Goal: Use online tool/utility: Use online tool/utility

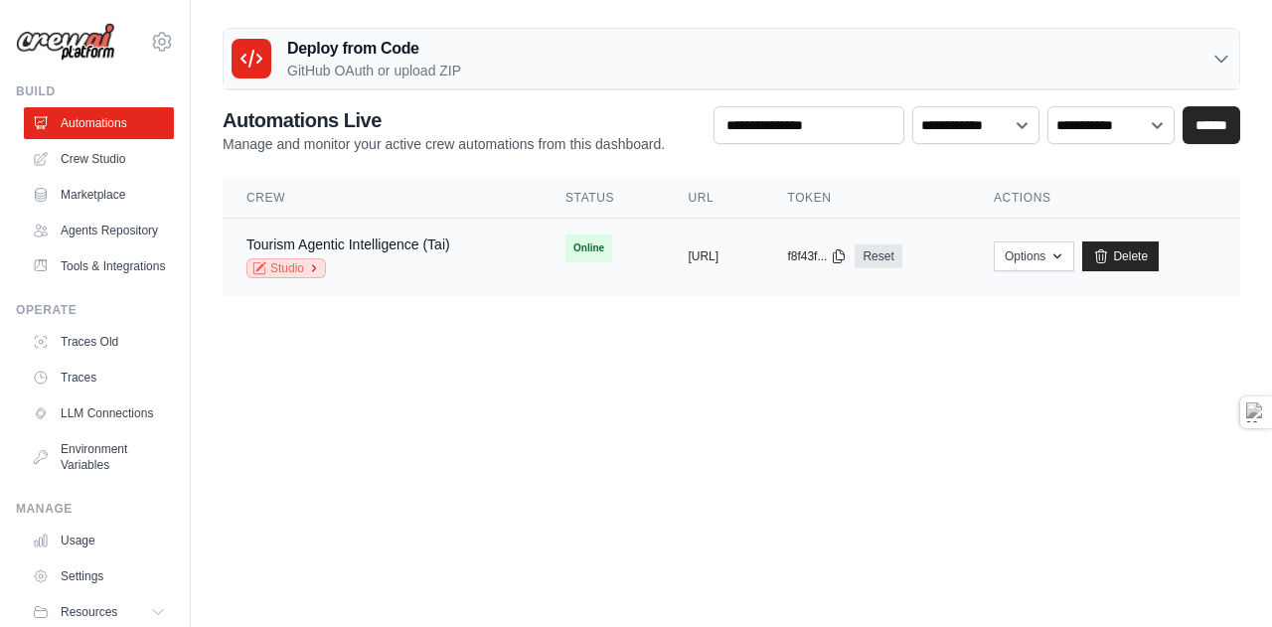
click at [277, 265] on link "Studio" at bounding box center [287, 268] width 80 height 20
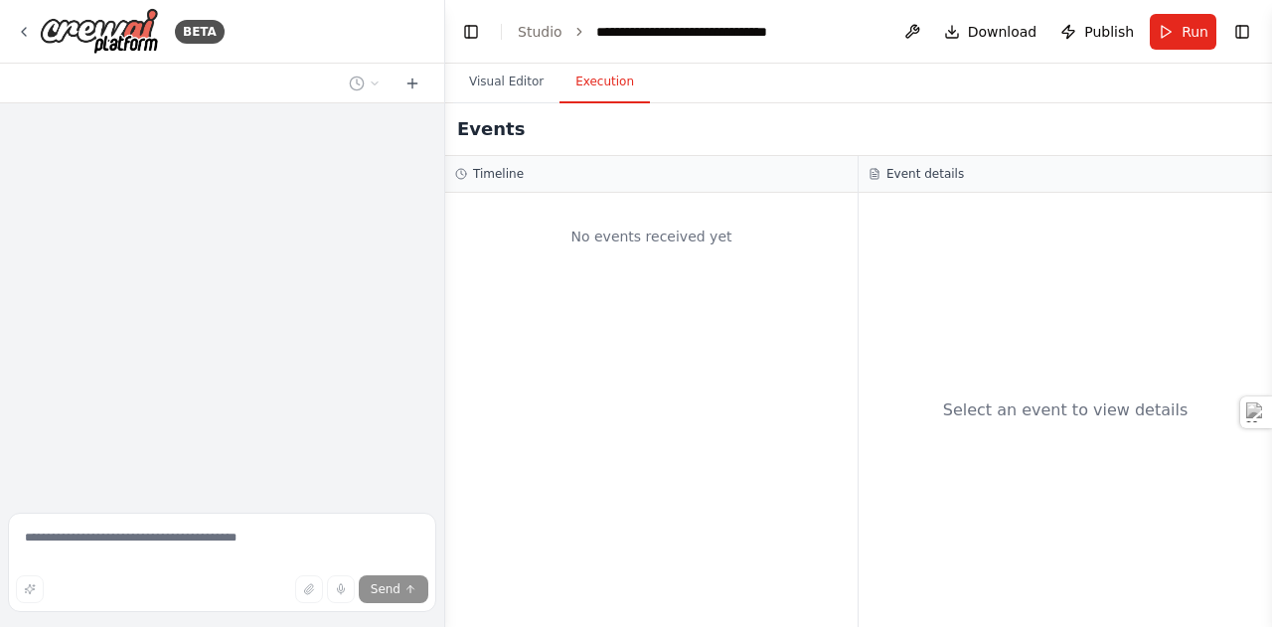
click at [612, 82] on button "Execution" at bounding box center [605, 83] width 90 height 42
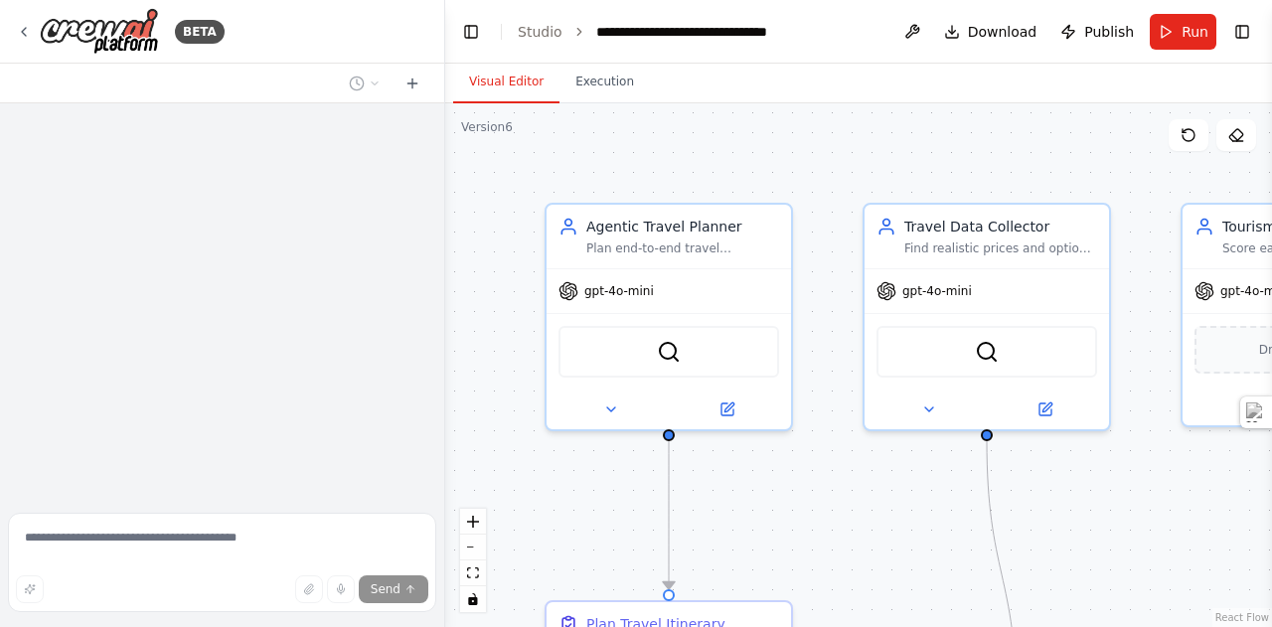
click at [515, 84] on button "Visual Editor" at bounding box center [506, 83] width 106 height 42
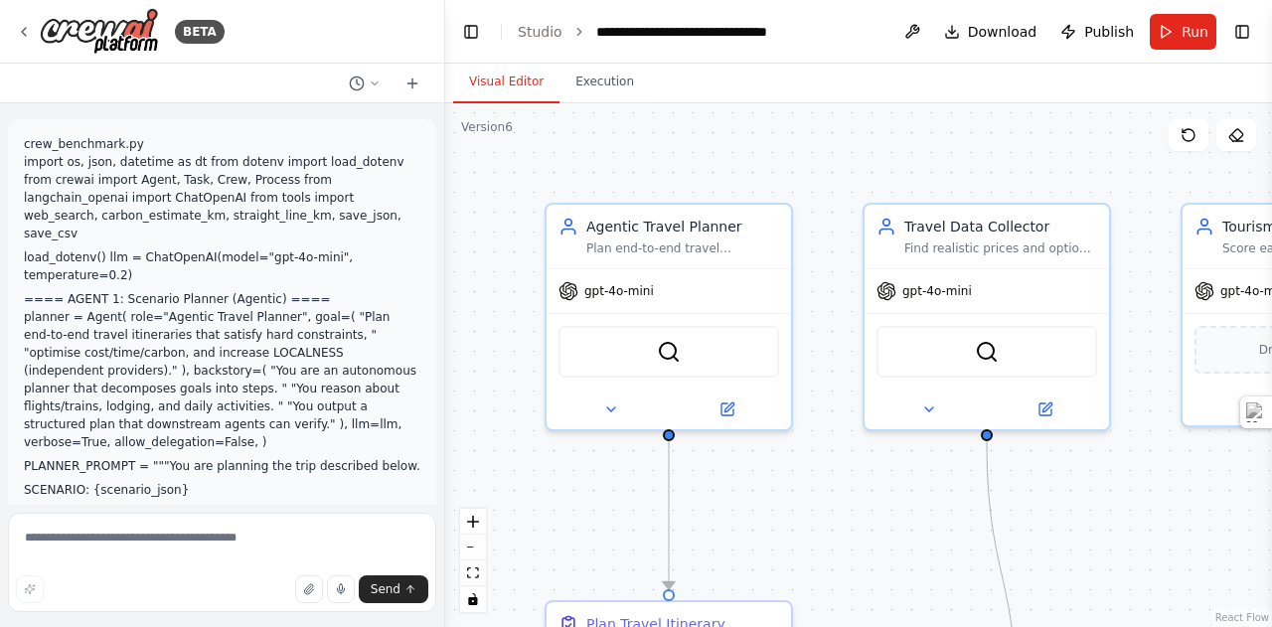
scroll to position [59536, 0]
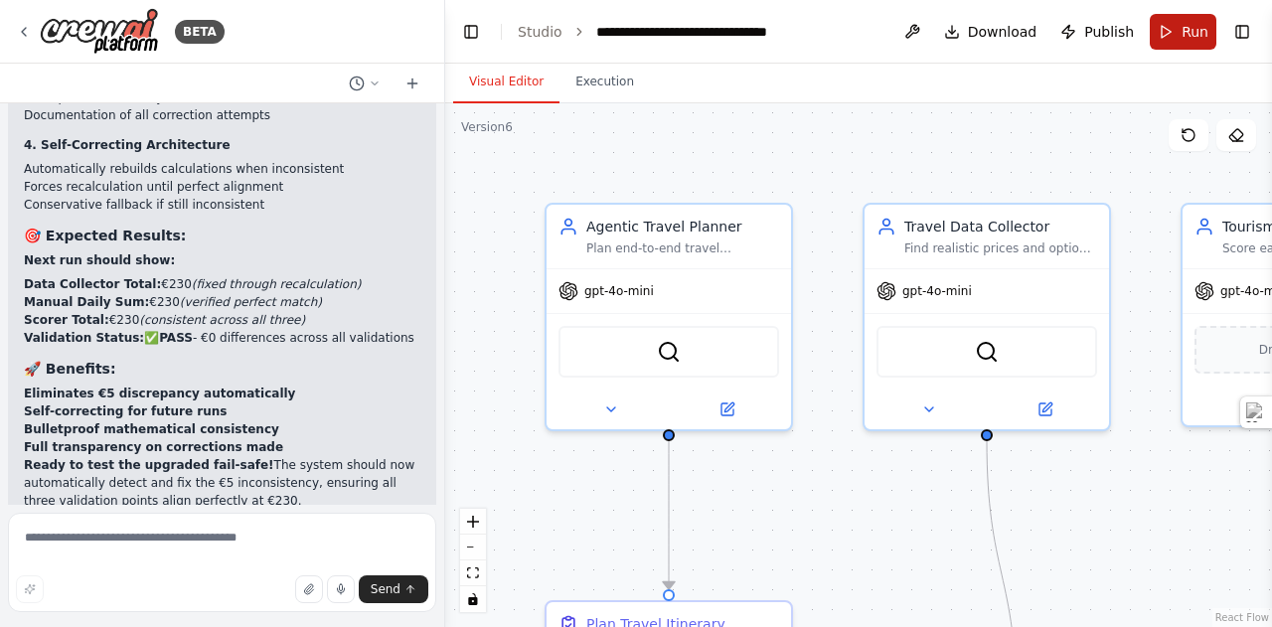
click at [1191, 44] on button "Run" at bounding box center [1183, 32] width 67 height 36
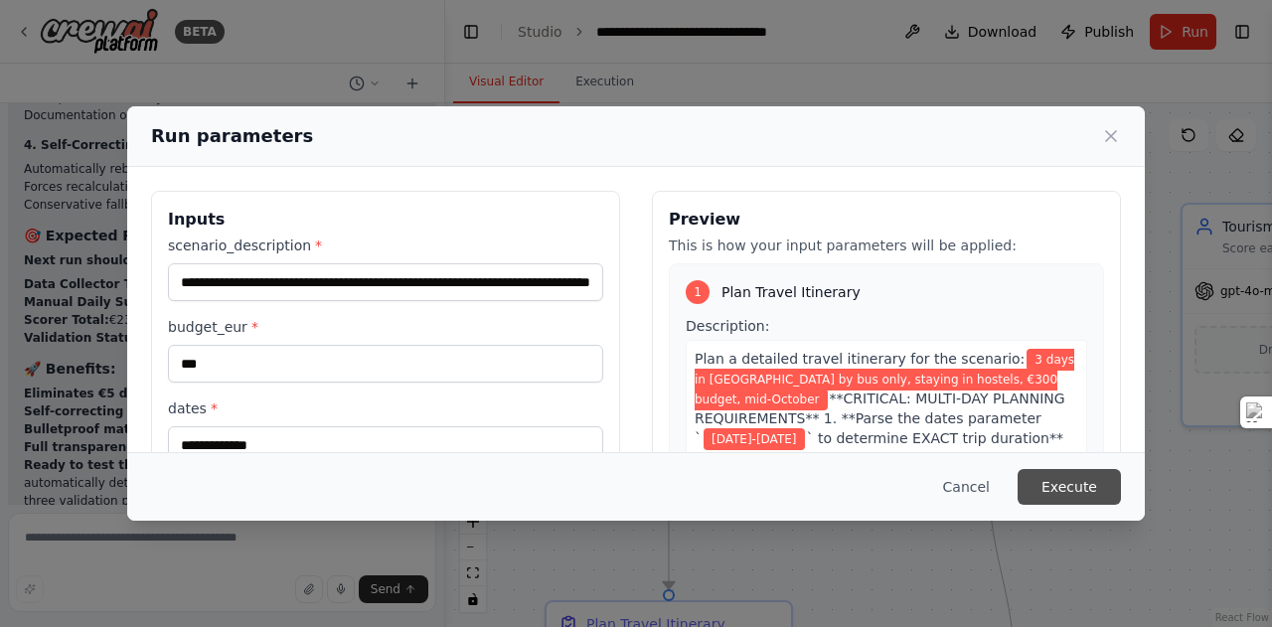
click at [1093, 481] on button "Execute" at bounding box center [1069, 487] width 103 height 36
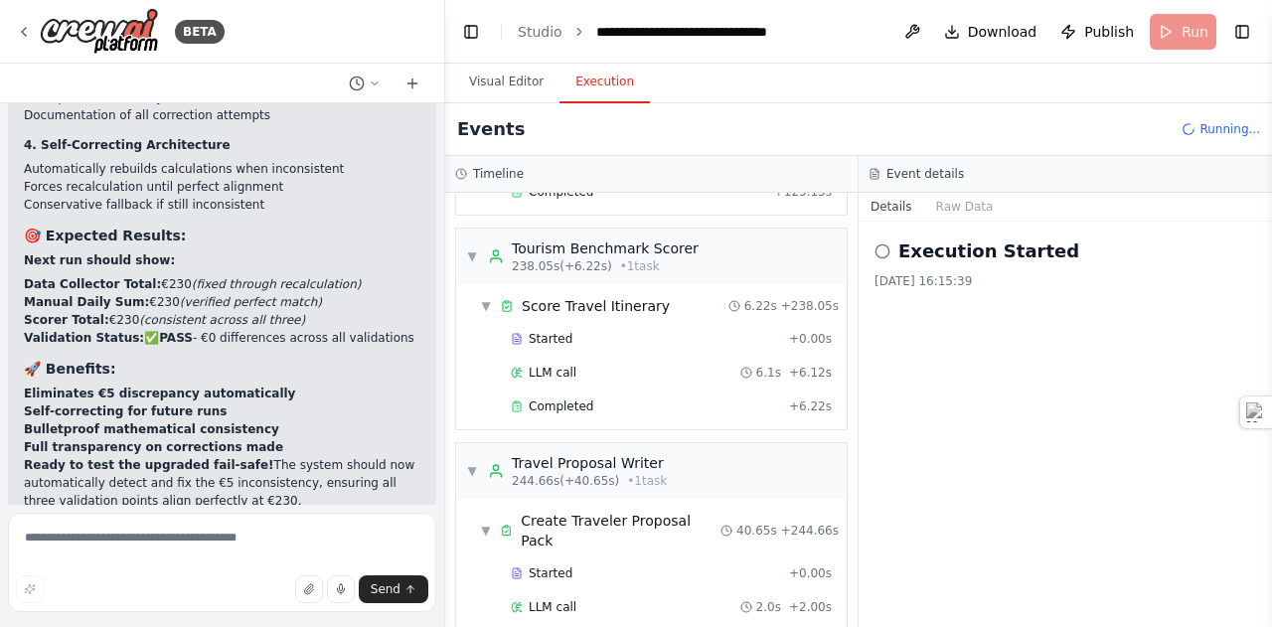
scroll to position [3547, 0]
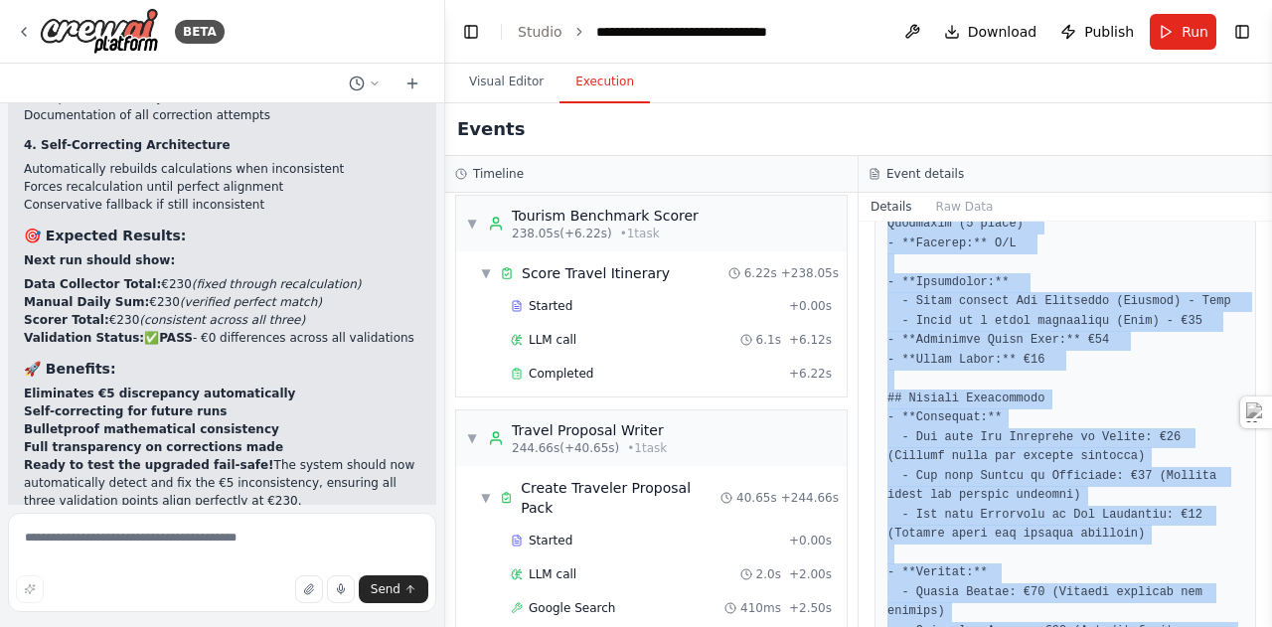
scroll to position [5998, 0]
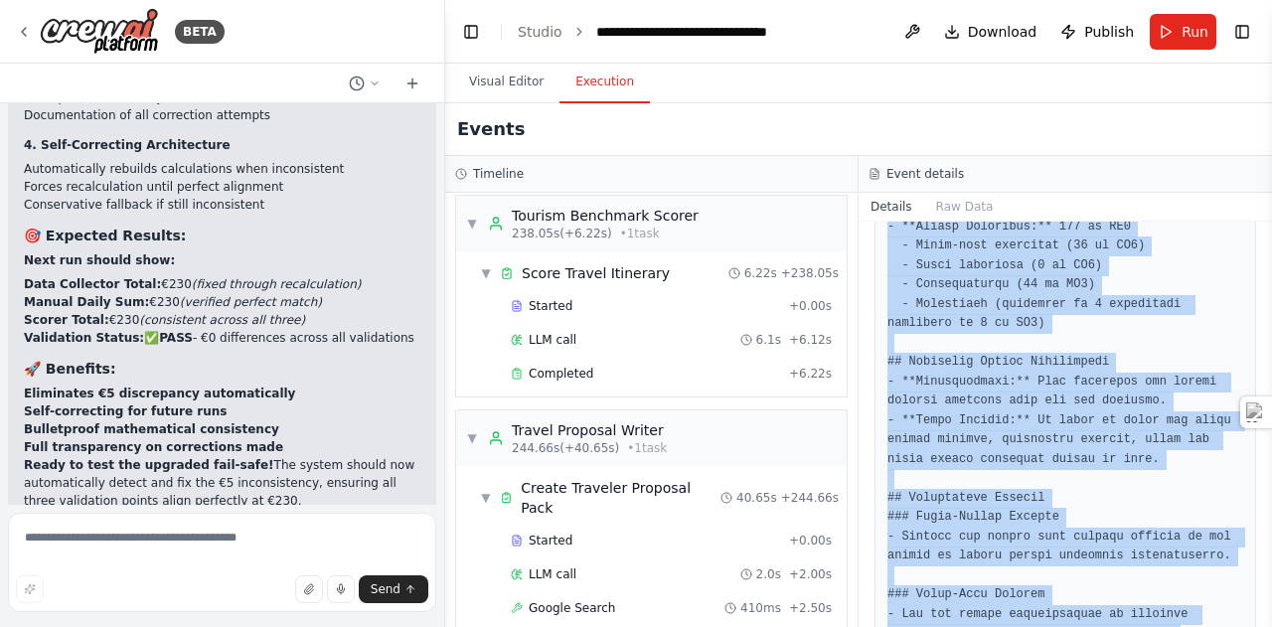
drag, startPoint x: 888, startPoint y: 351, endPoint x: 1161, endPoint y: 674, distance: 423.2
click at [1161, 626] on html "BETA crew_benchmark.py import os, json, datetime as dt from dotenv import load_…" at bounding box center [636, 313] width 1272 height 627
copy div "**LOREMIPS: DOLORSITAME CONSECTETU ADIP ELITSEDD EIUS/TEMP INCID** Utlabo e dol…"
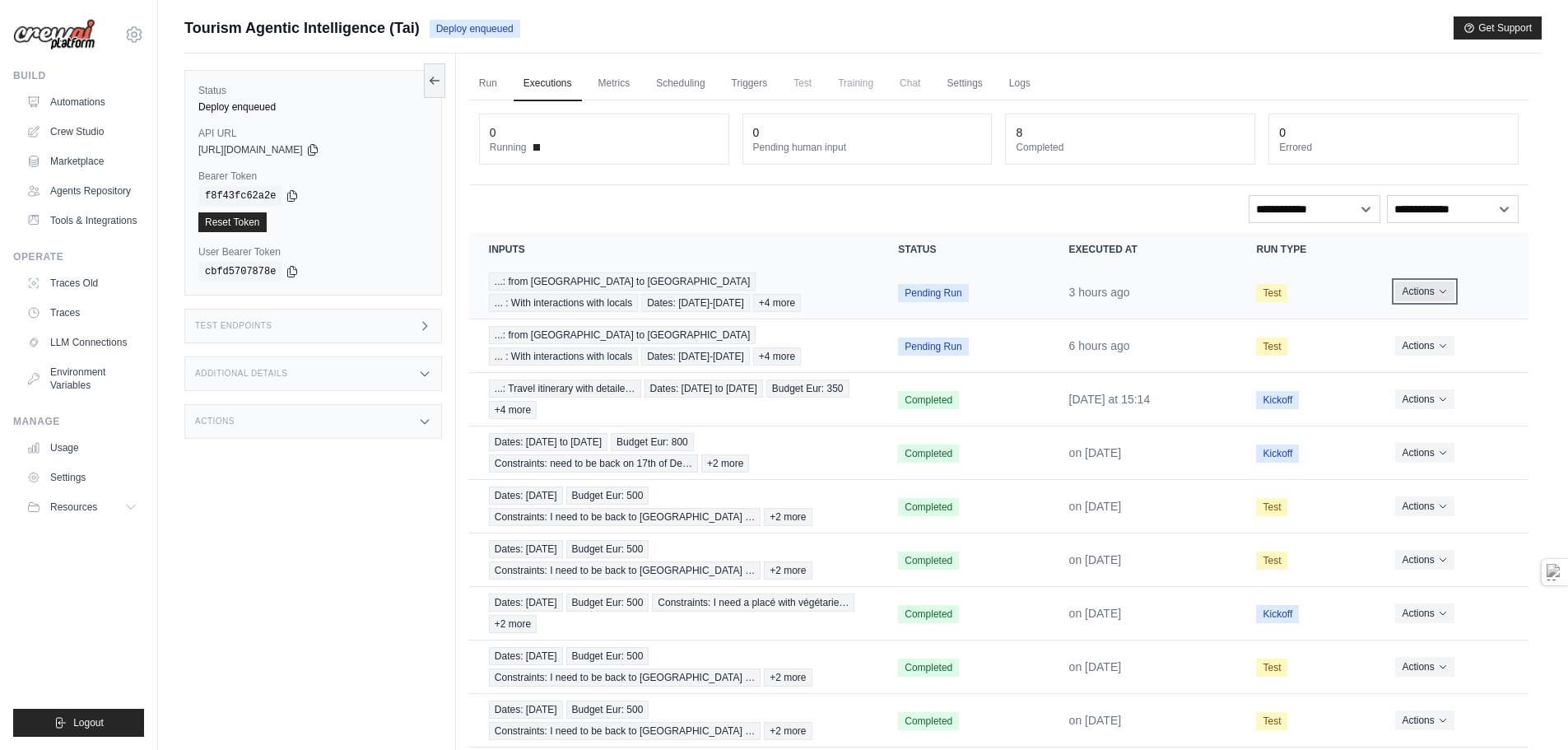
click at [1420, 296] on button "Actions" at bounding box center [1424, 291] width 59 height 20
click at [1426, 323] on link "View Details" at bounding box center [1455, 322] width 105 height 26
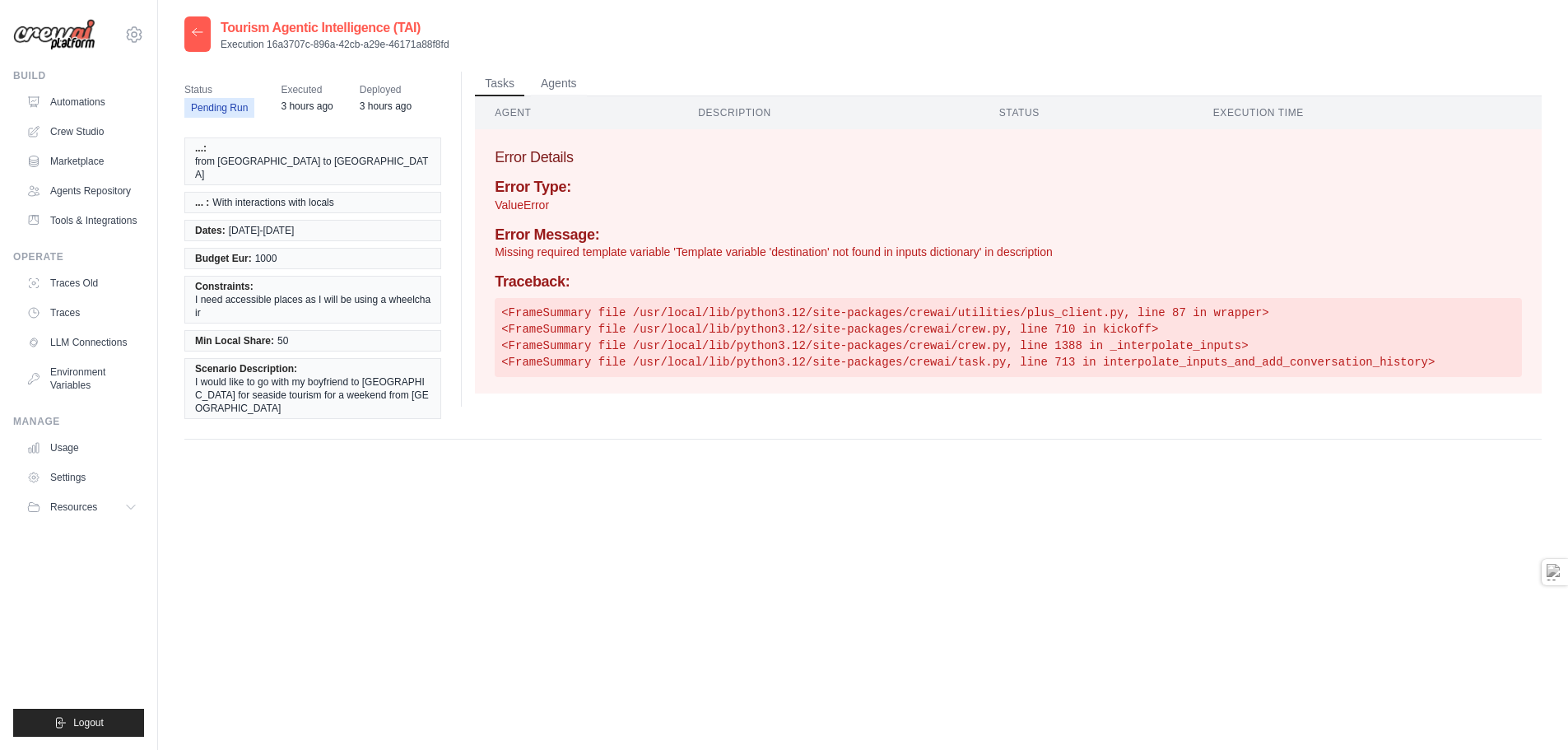
click at [253, 155] on span "from [GEOGRAPHIC_DATA] to [GEOGRAPHIC_DATA]" at bounding box center [313, 168] width 235 height 26
click at [556, 84] on button "Agents" at bounding box center [559, 83] width 56 height 25
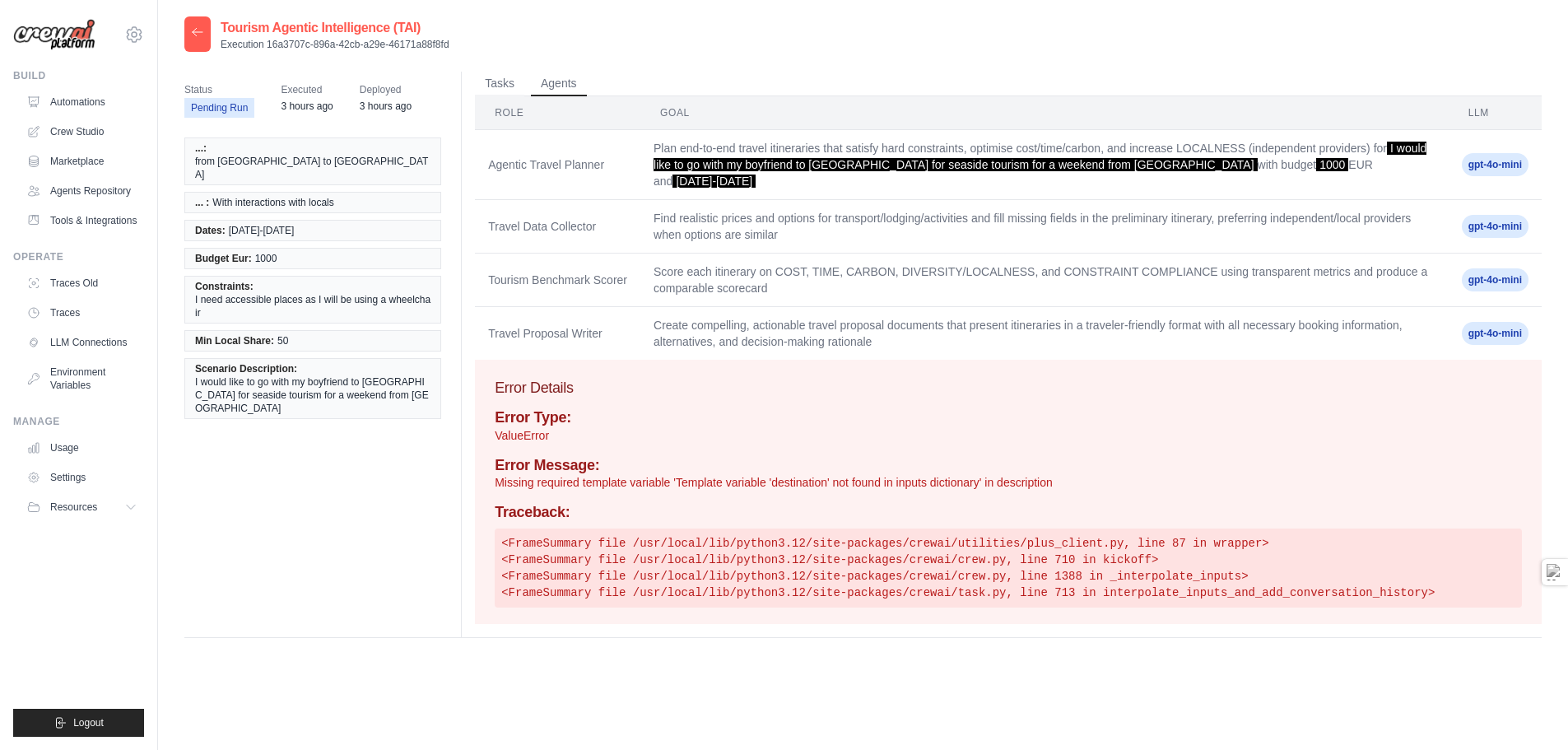
click at [315, 103] on time "3 hours ago" at bounding box center [306, 106] width 52 height 12
click at [389, 103] on time "3 hours ago" at bounding box center [385, 106] width 52 height 12
click at [86, 106] on link "Automations" at bounding box center [84, 102] width 124 height 26
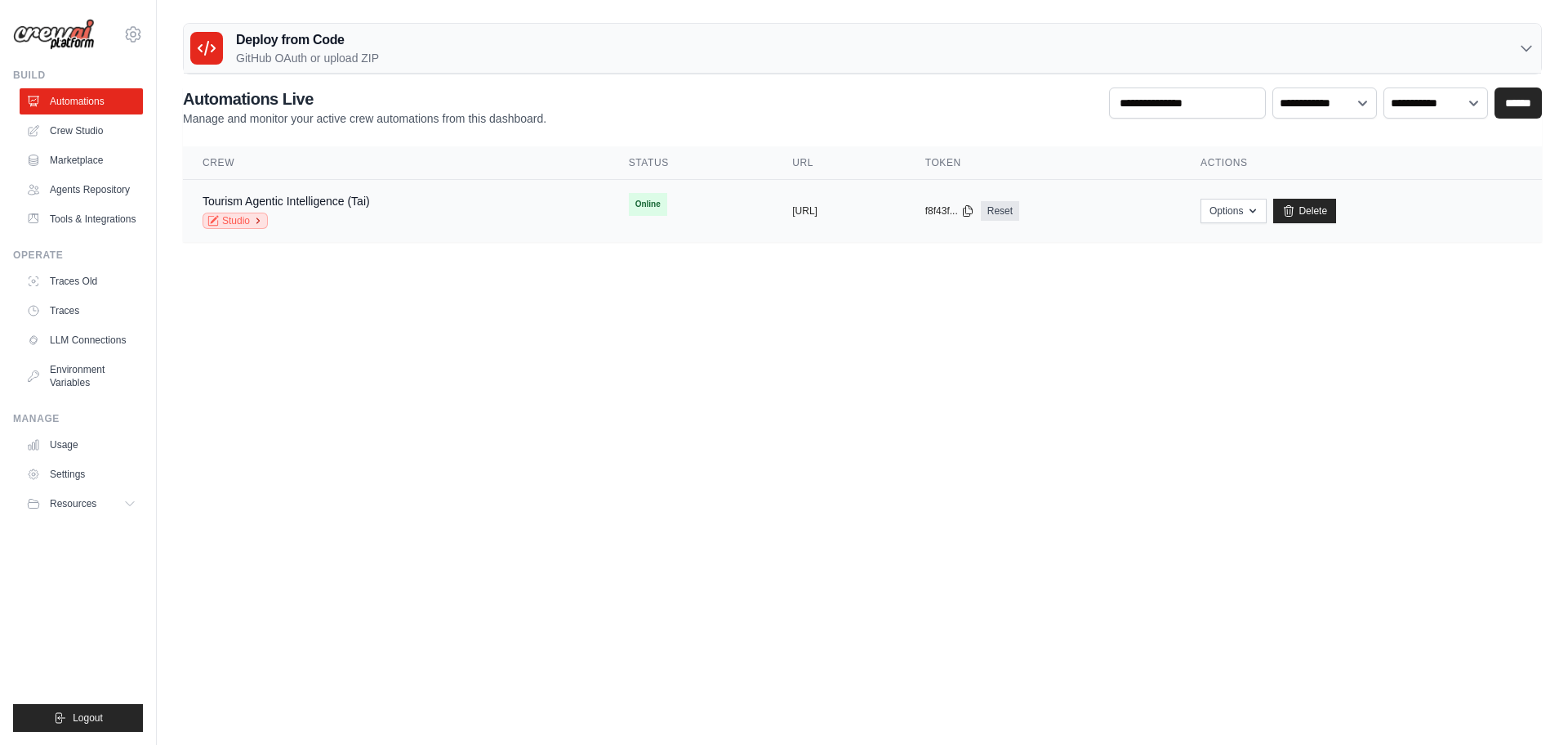
click at [224, 223] on link "Studio" at bounding box center [236, 220] width 66 height 16
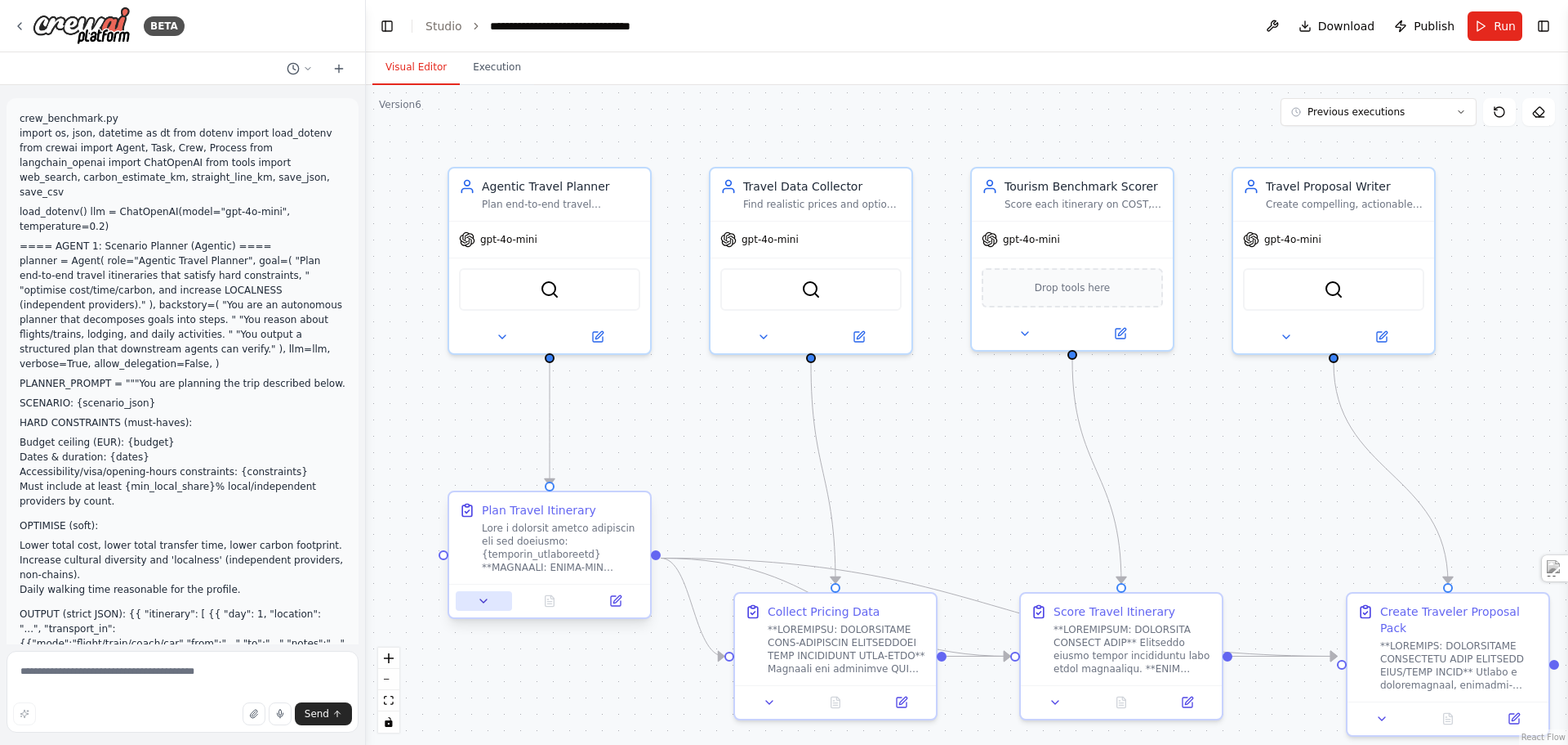
scroll to position [48730, 0]
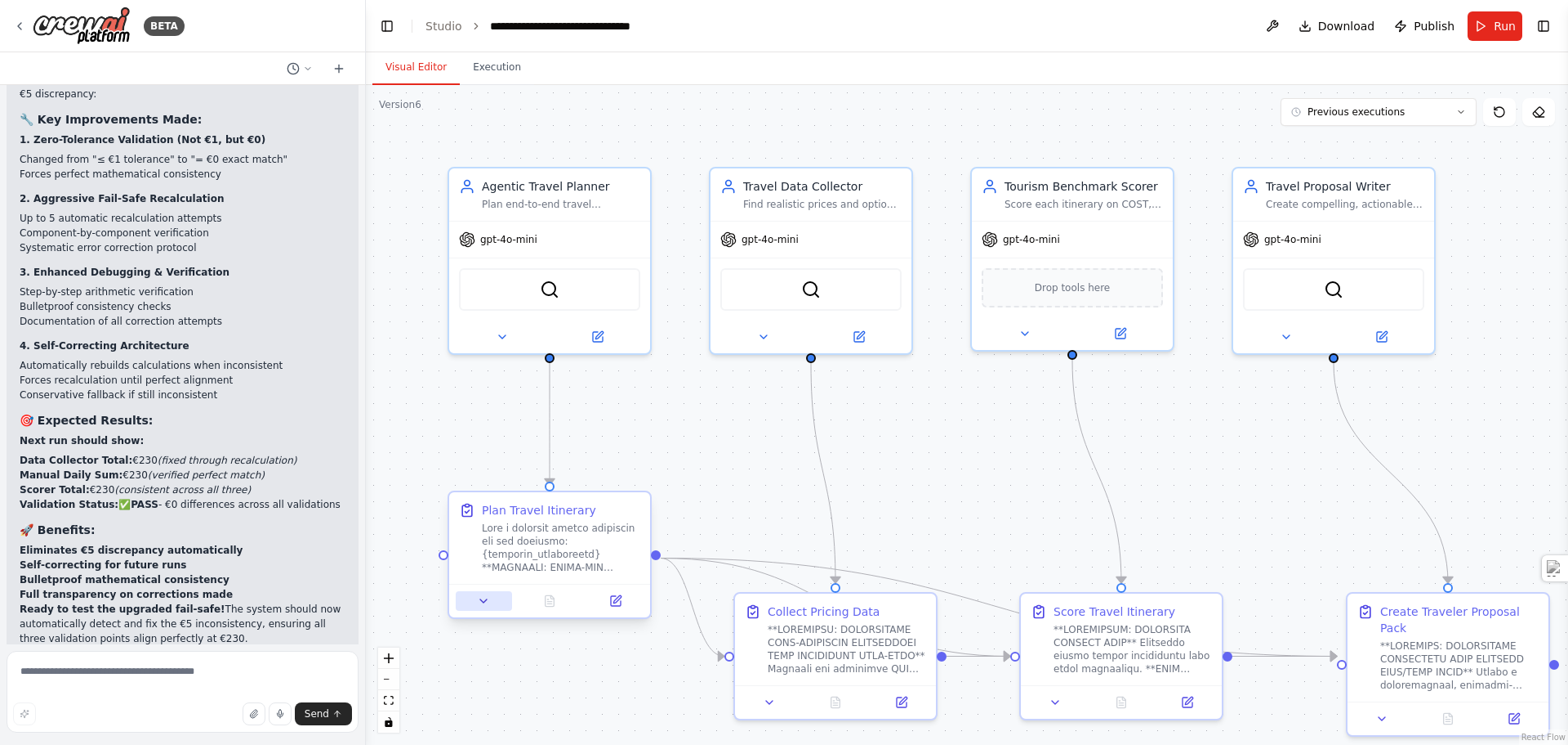
click at [485, 608] on button at bounding box center [484, 601] width 57 height 20
click at [164, 679] on textarea at bounding box center [182, 691] width 352 height 81
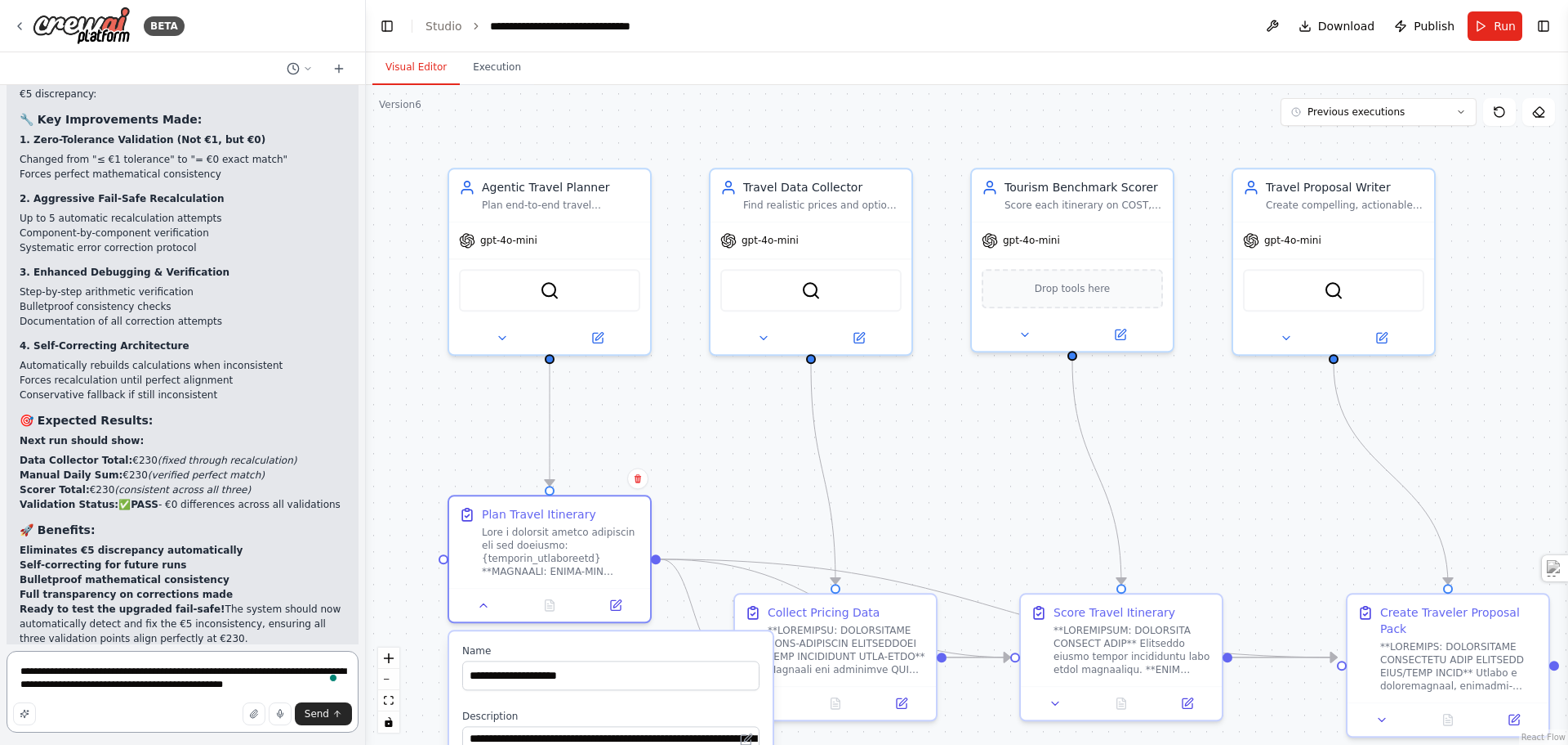
type textarea "**********"
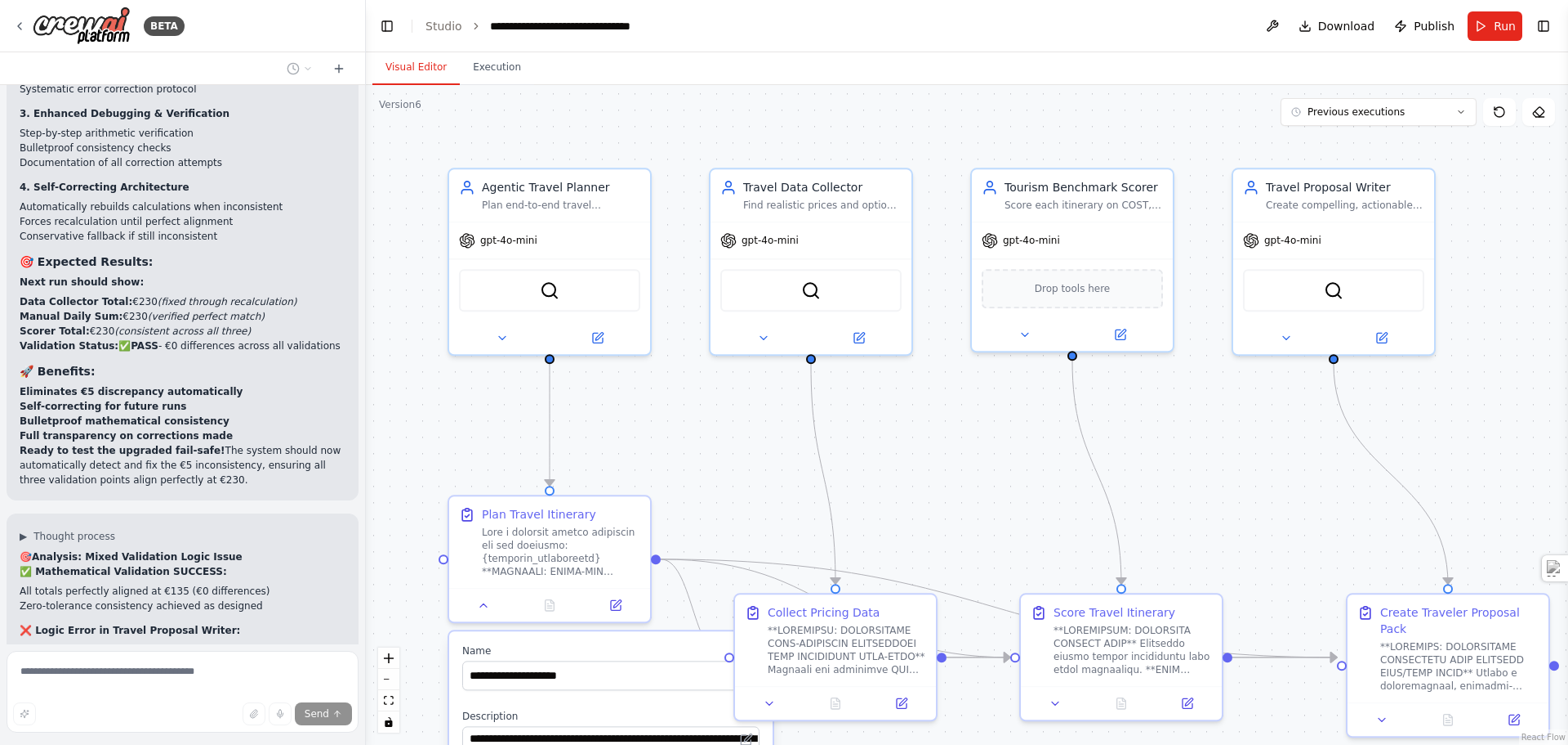
scroll to position [48921, 0]
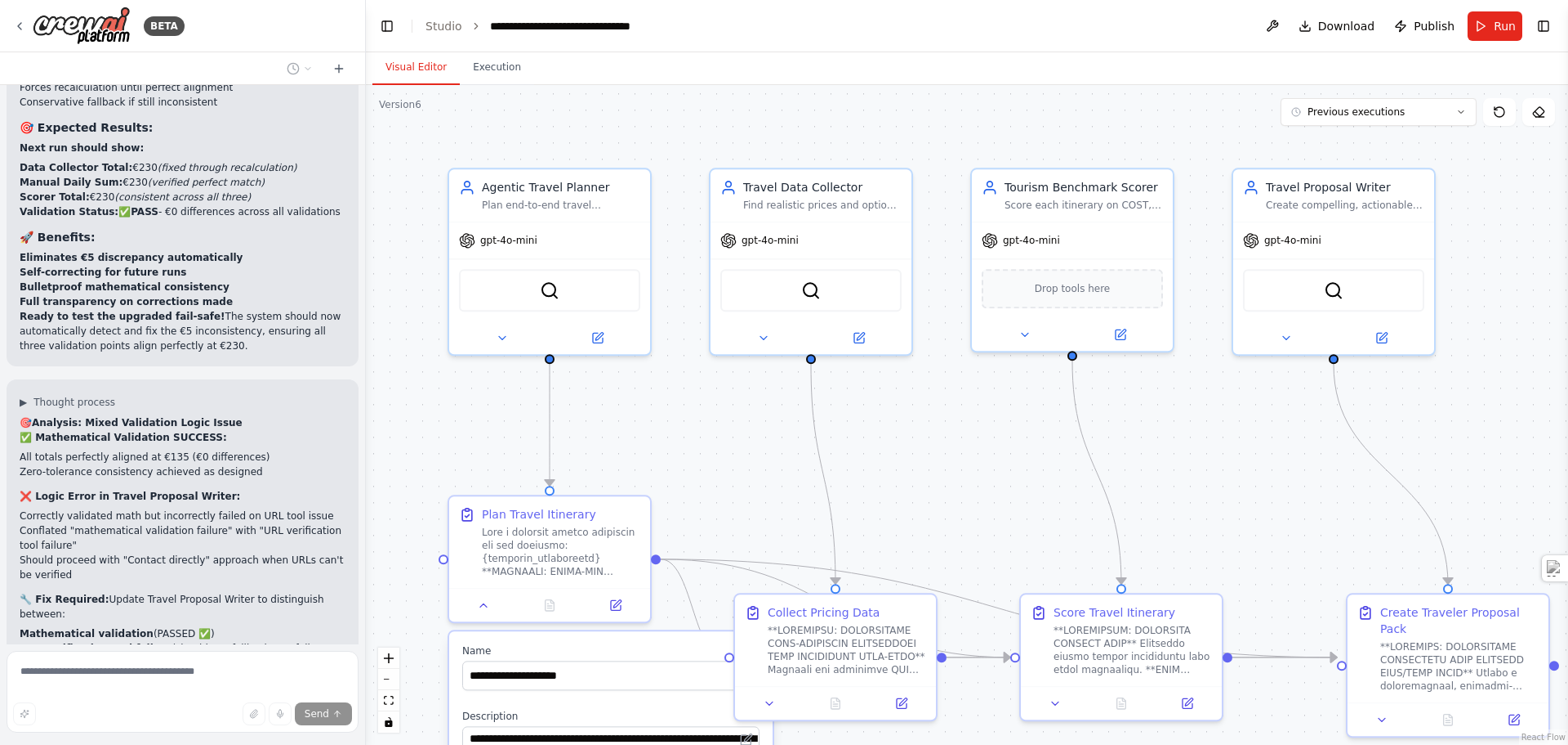
type textarea "**********"
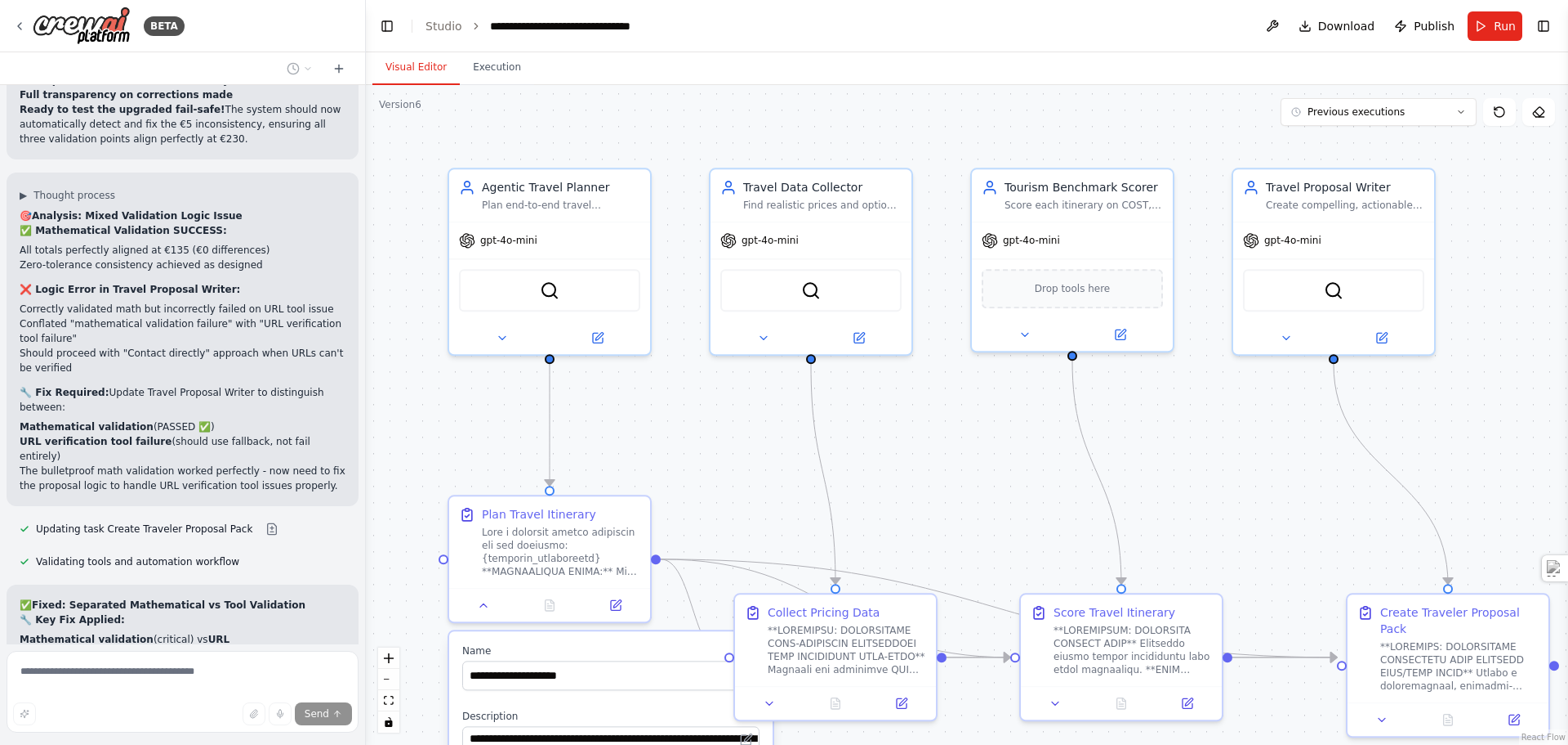
scroll to position [49251, 0]
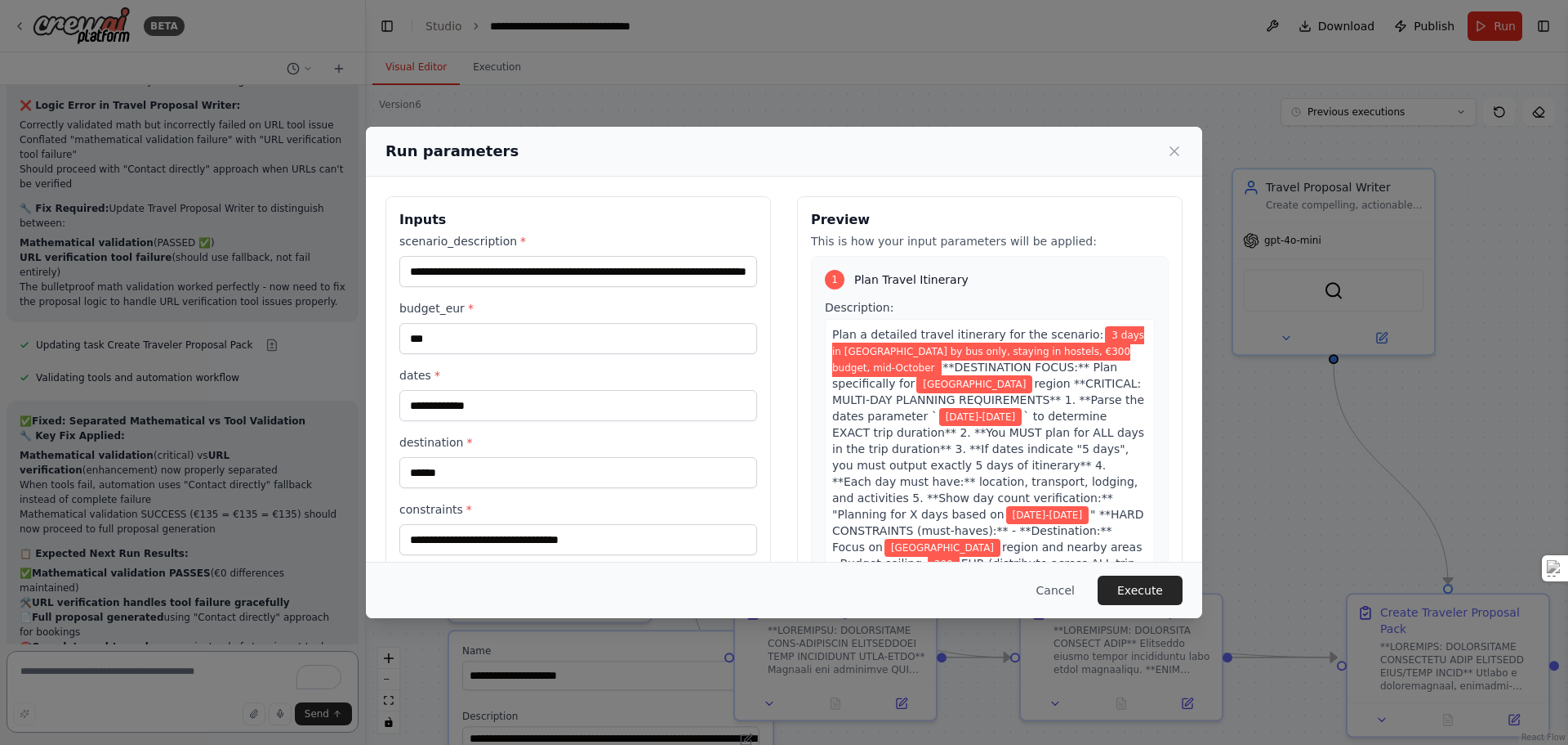
scroll to position [49428, 0]
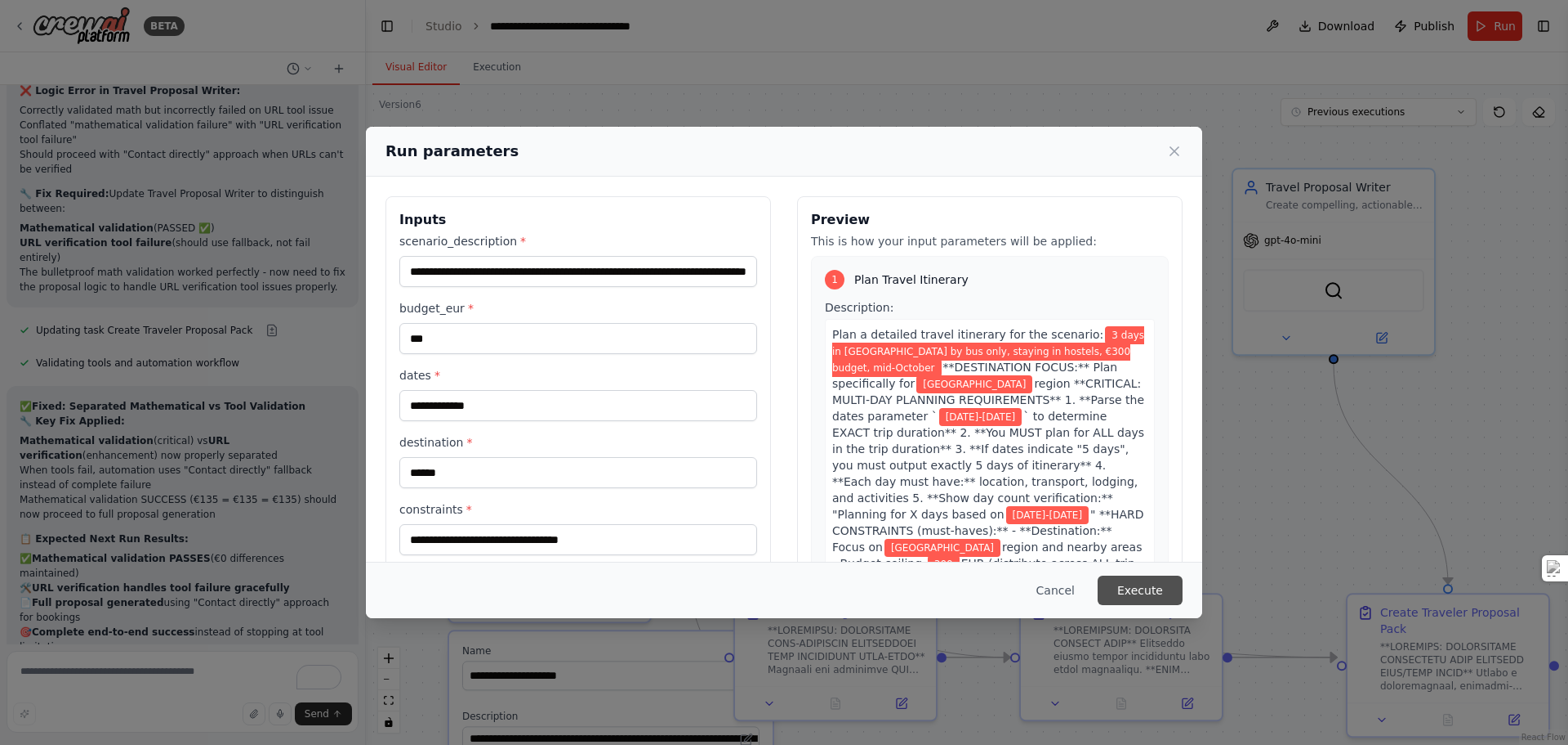
click at [1159, 582] on button "Execute" at bounding box center [1140, 590] width 85 height 30
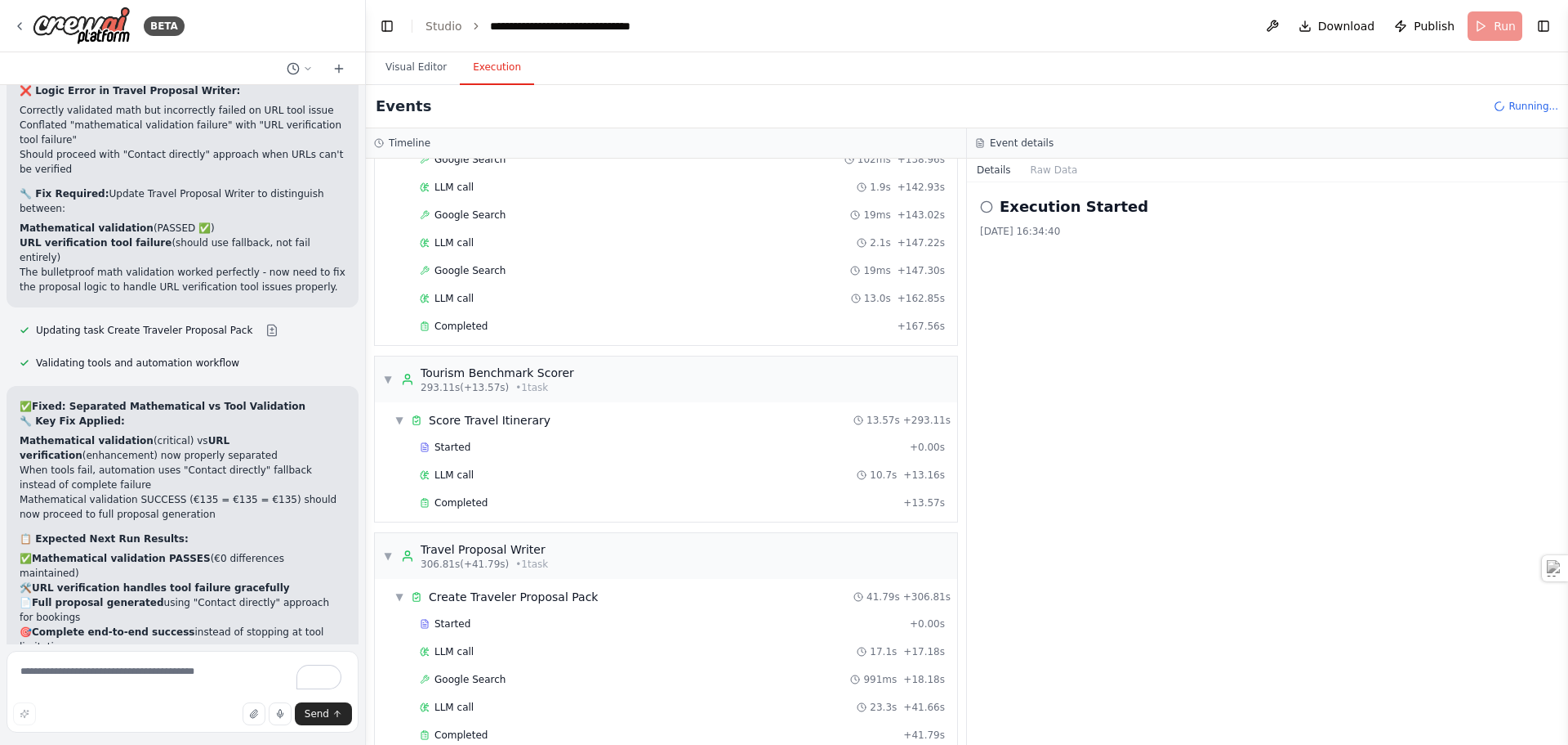
scroll to position [3194, 0]
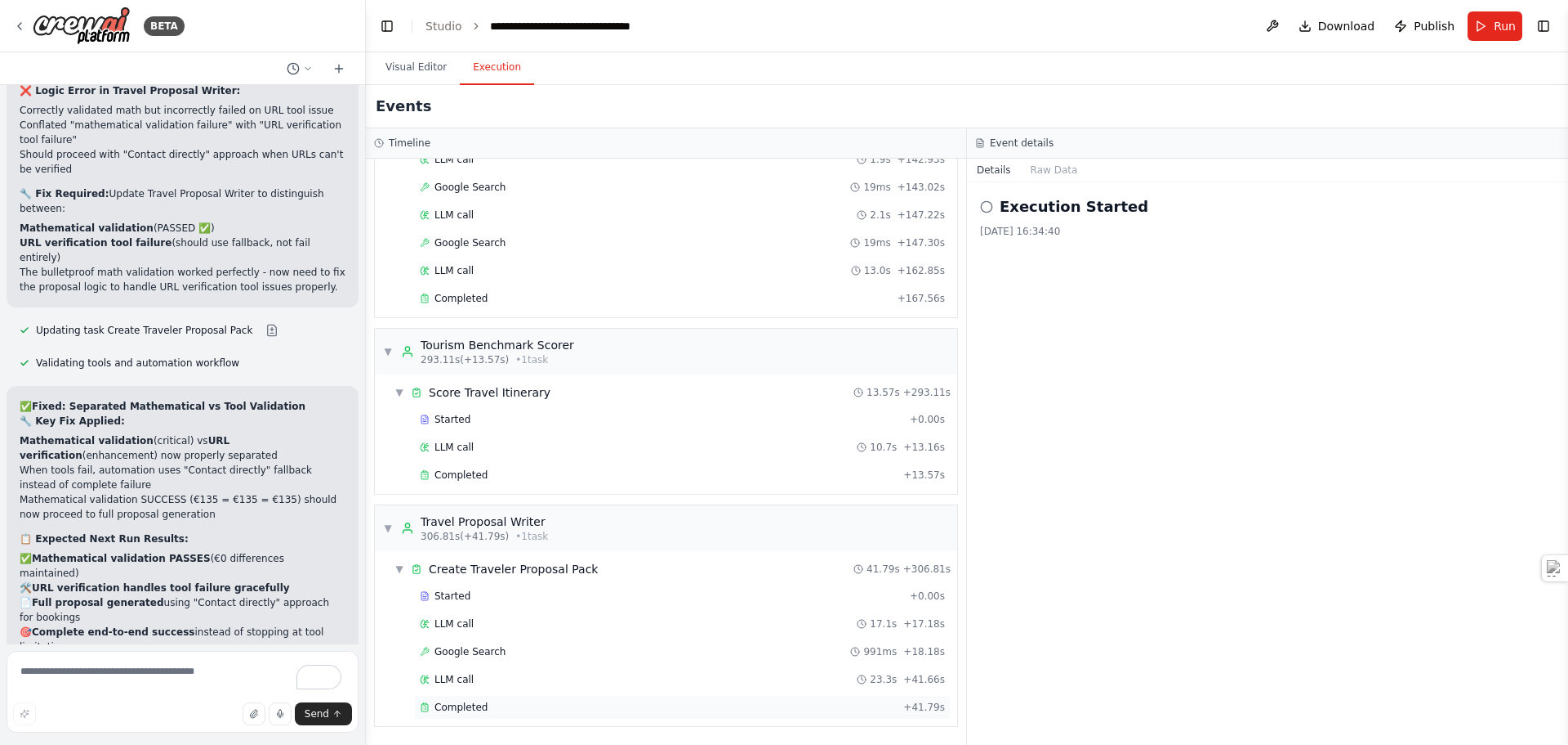
click at [491, 709] on div "Completed" at bounding box center [658, 707] width 477 height 13
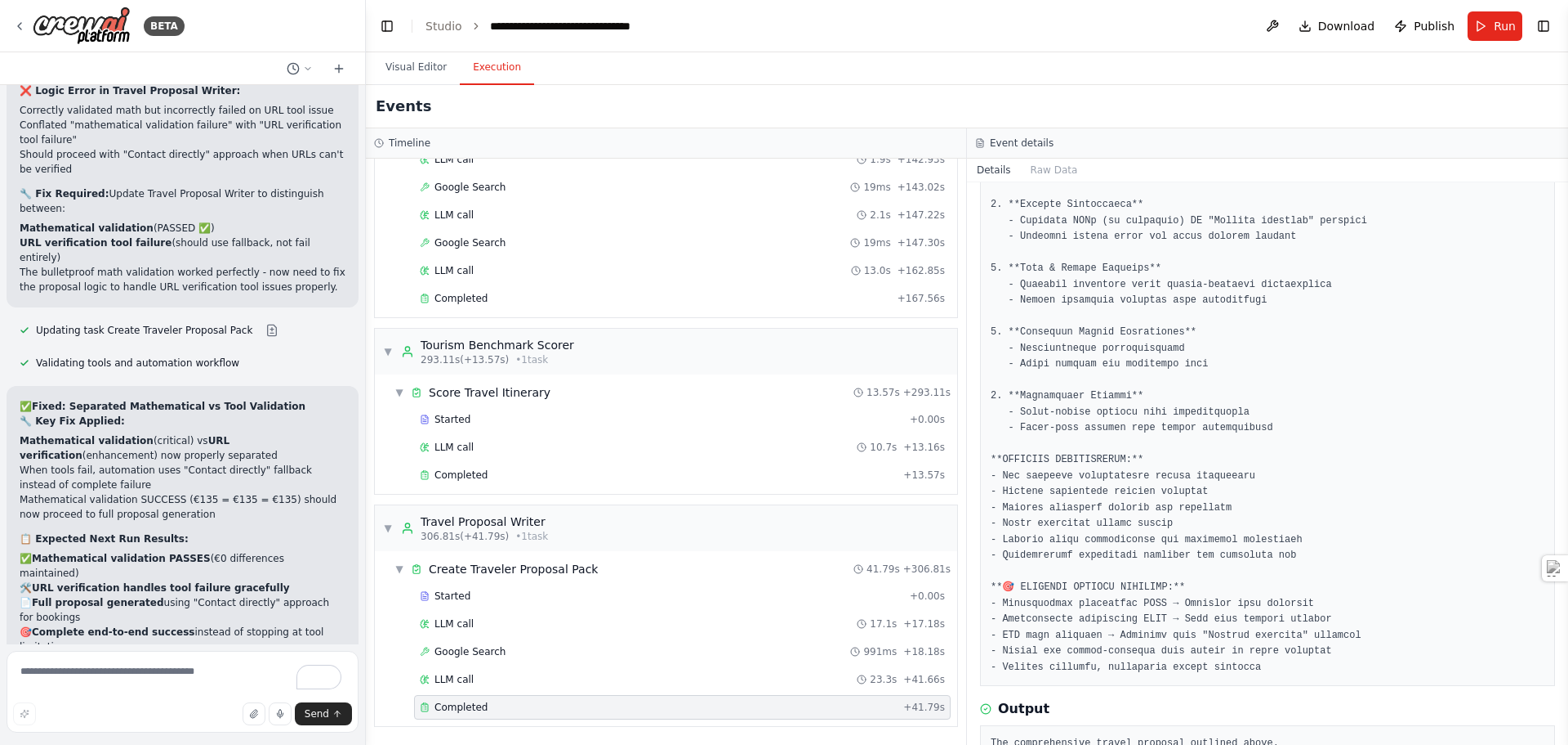
scroll to position [1662, 0]
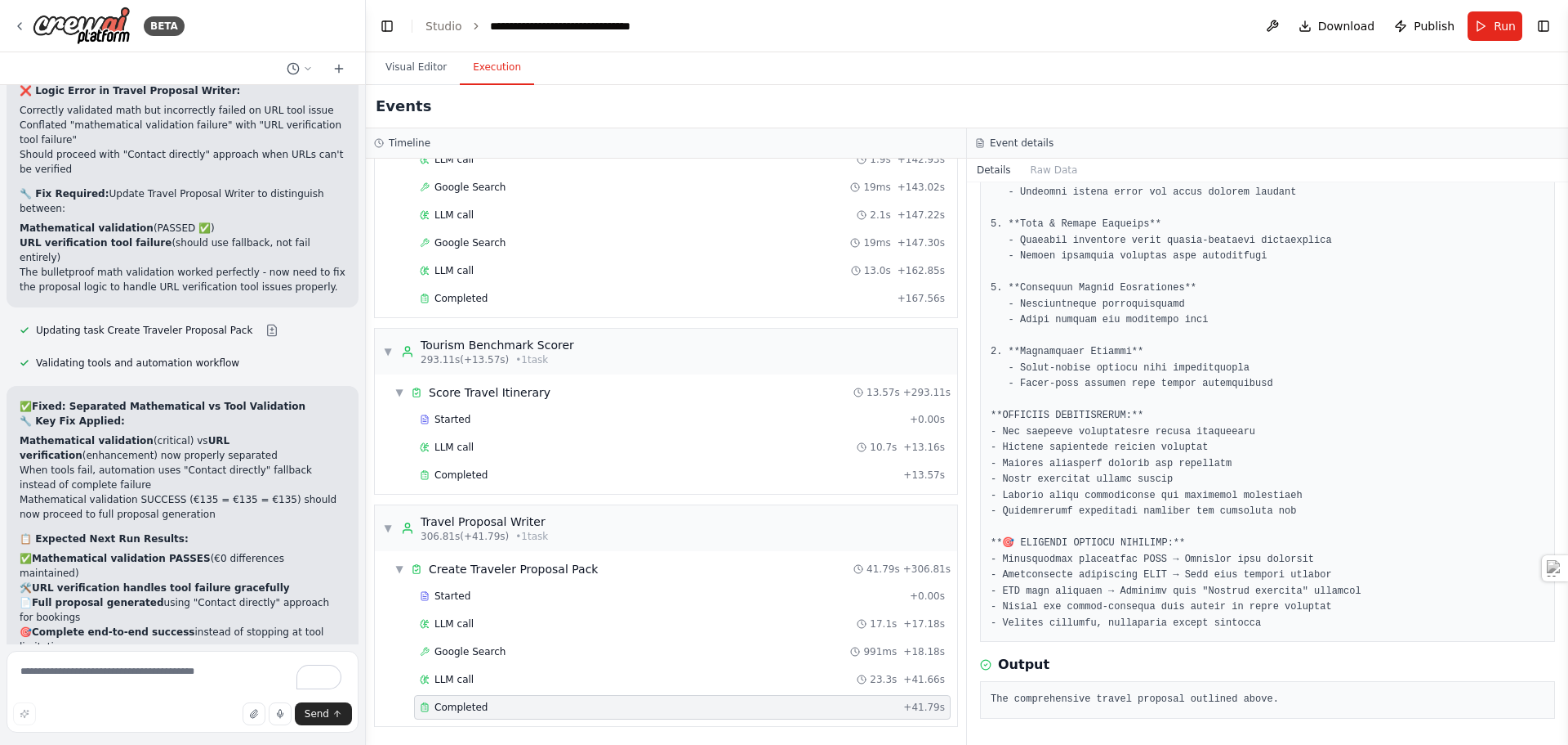
click at [1035, 705] on pre "The comprehensive travel proposal outlined above." at bounding box center [1268, 700] width 554 height 16
click at [1038, 697] on pre "The comprehensive travel proposal outlined above." at bounding box center [1268, 700] width 554 height 16
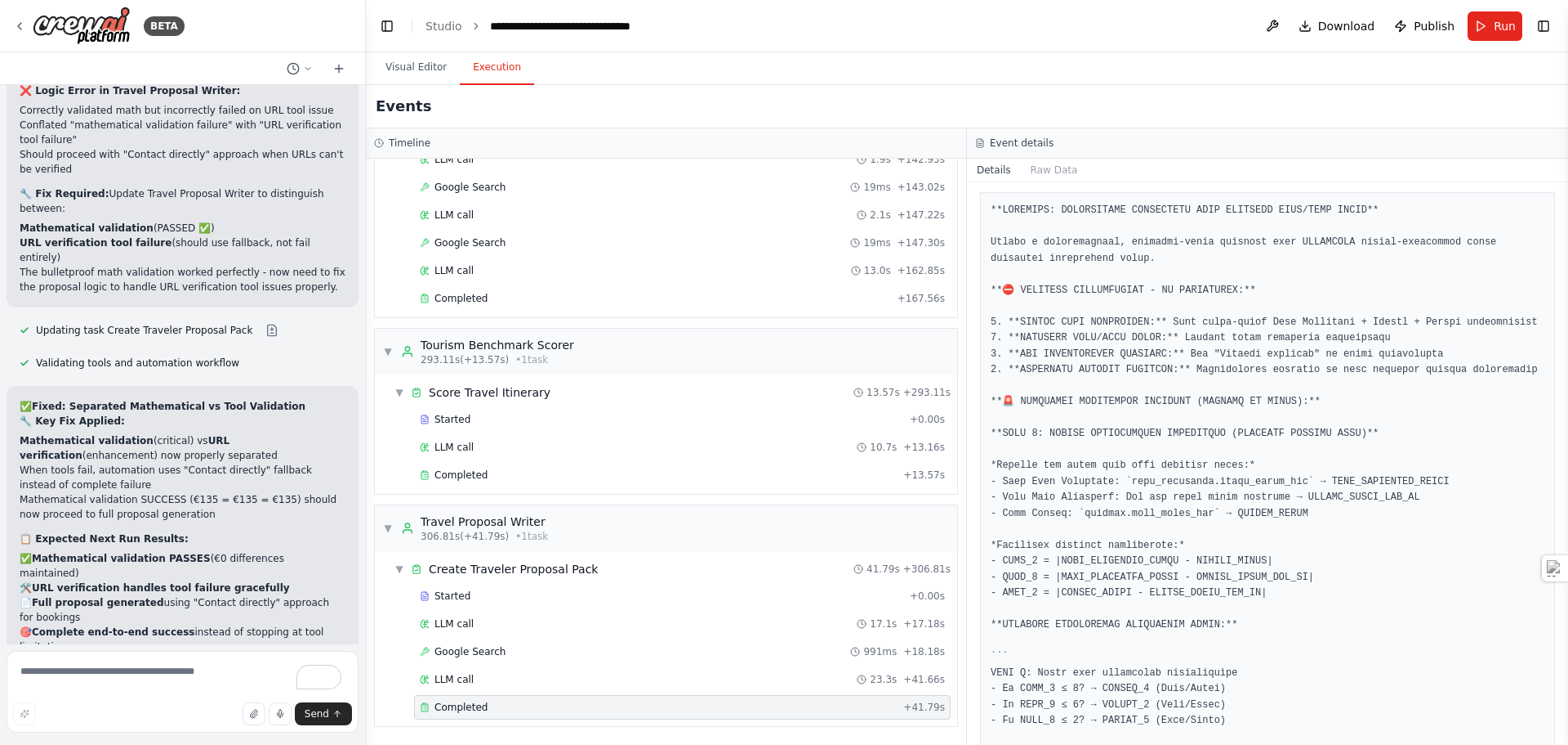
scroll to position [0, 0]
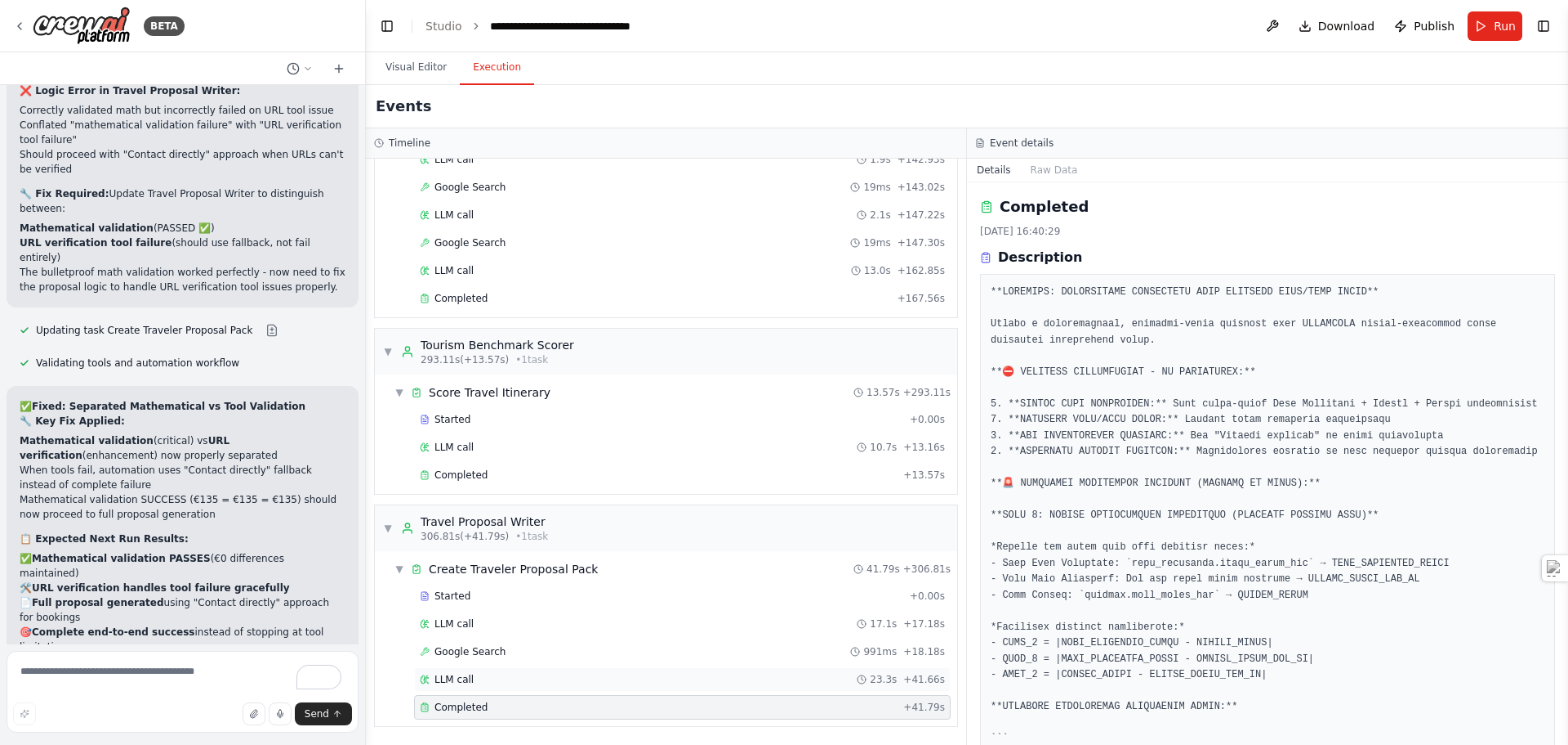
click at [454, 683] on span "LLM call" at bounding box center [454, 679] width 39 height 13
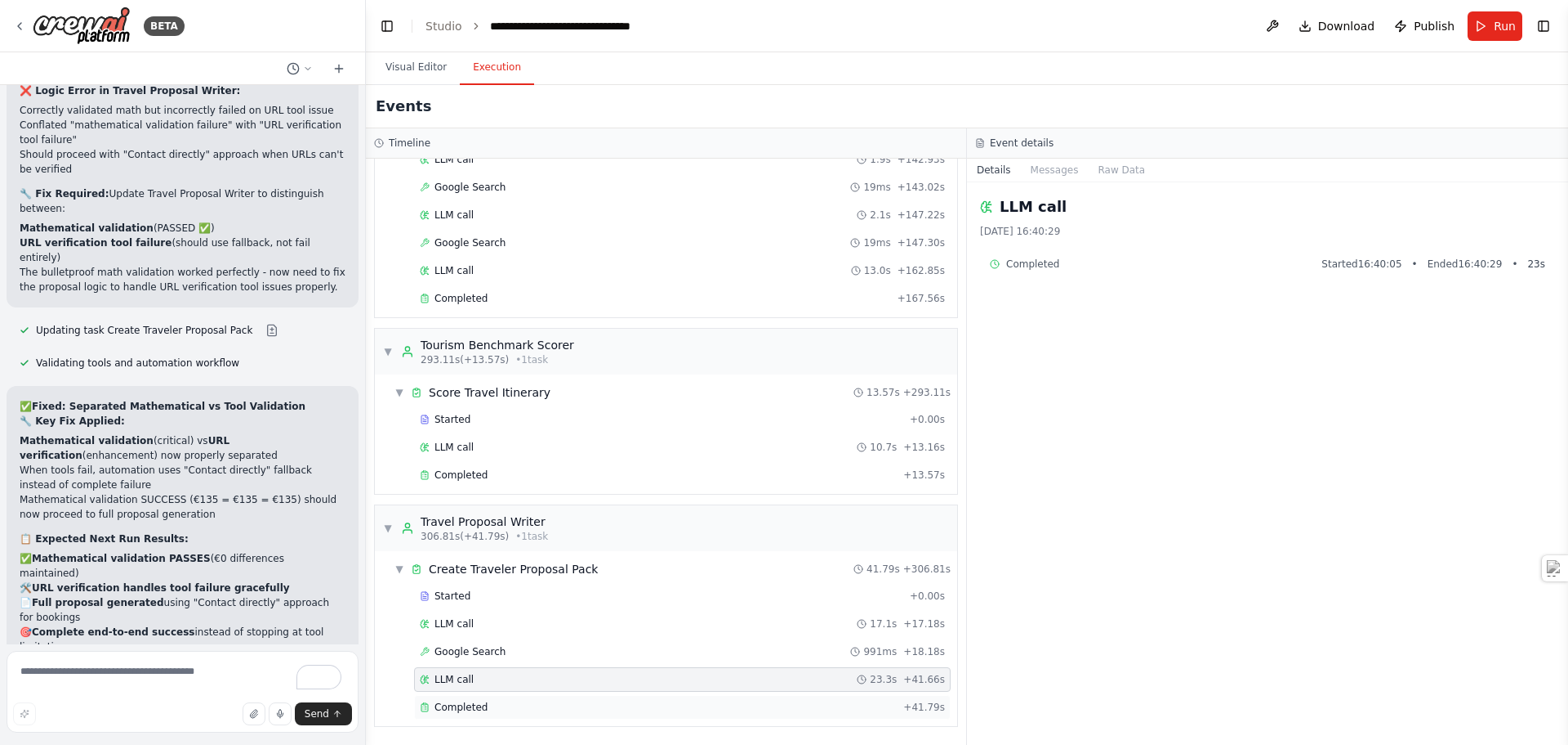
click at [448, 706] on span "Completed" at bounding box center [461, 707] width 53 height 13
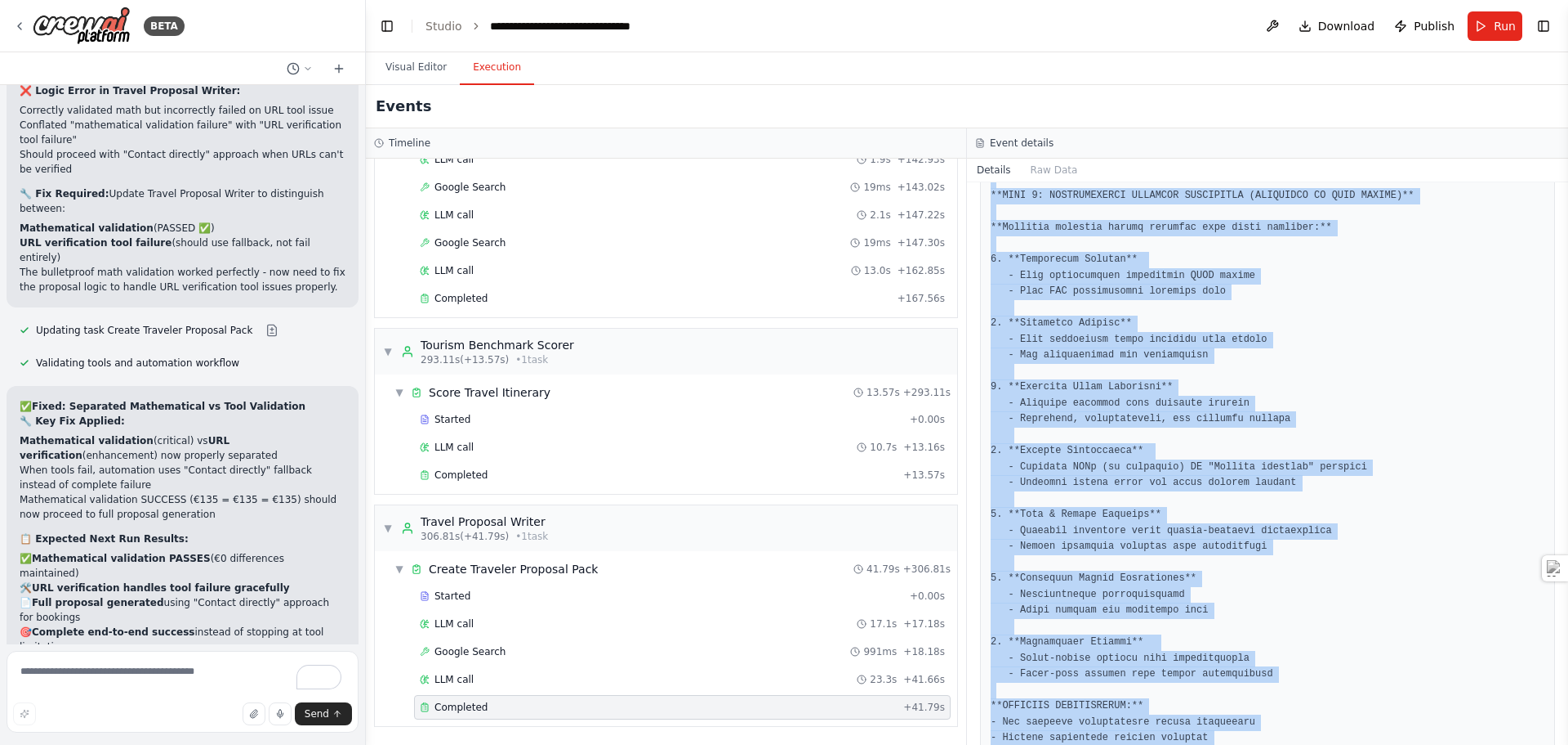
scroll to position [1662, 0]
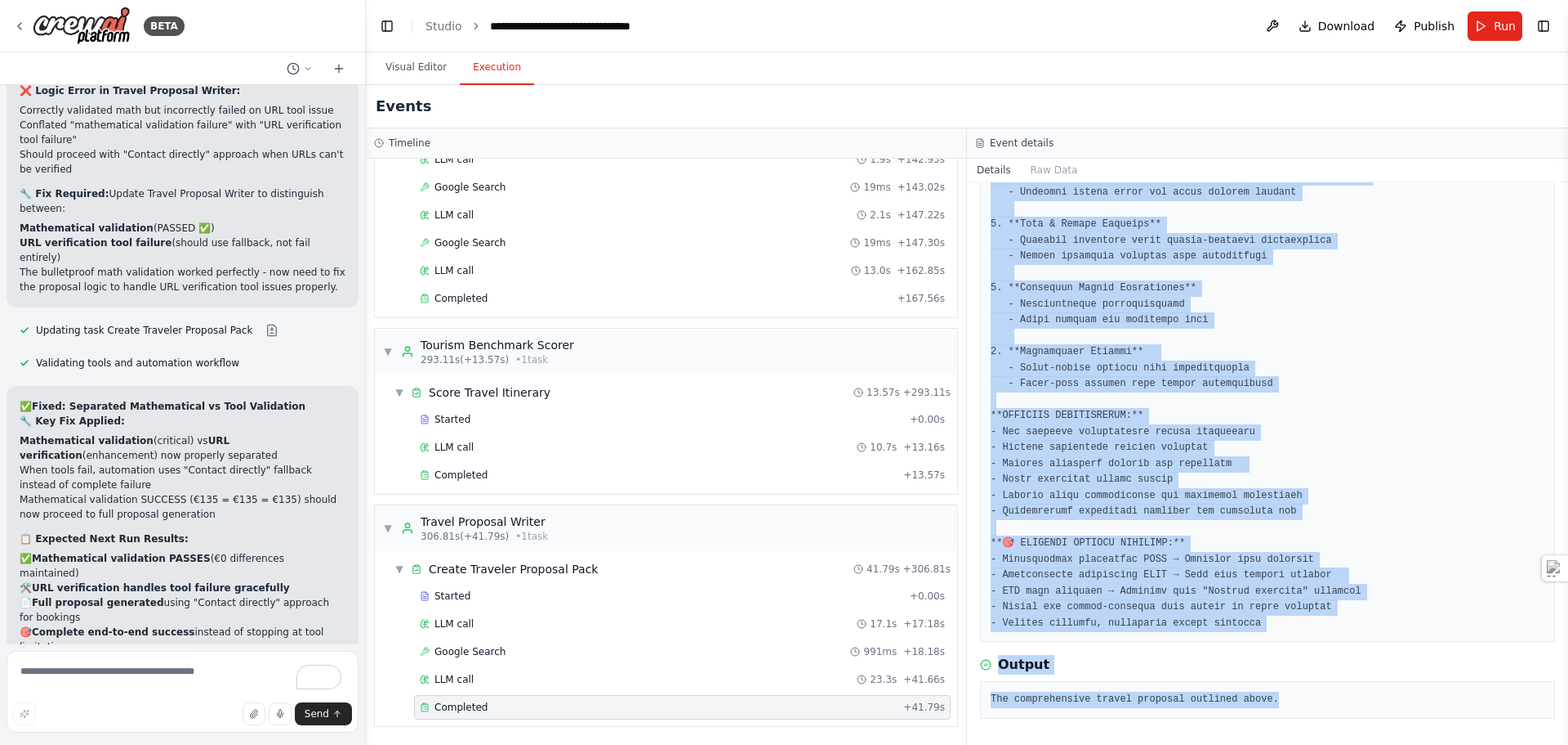
drag, startPoint x: 991, startPoint y: 285, endPoint x: 1402, endPoint y: 738, distance: 611.7
click at [1402, 738] on div "Completed [DATE] 16:40:29 Description Output The comprehensive travel proposal …" at bounding box center [1268, 464] width 602 height 562
copy div "**LOREMIPS: DOLORSITAME CONSECTETU ADIP ELITSEDD EIUS/TEMP INCID** Utlabo e dol…"
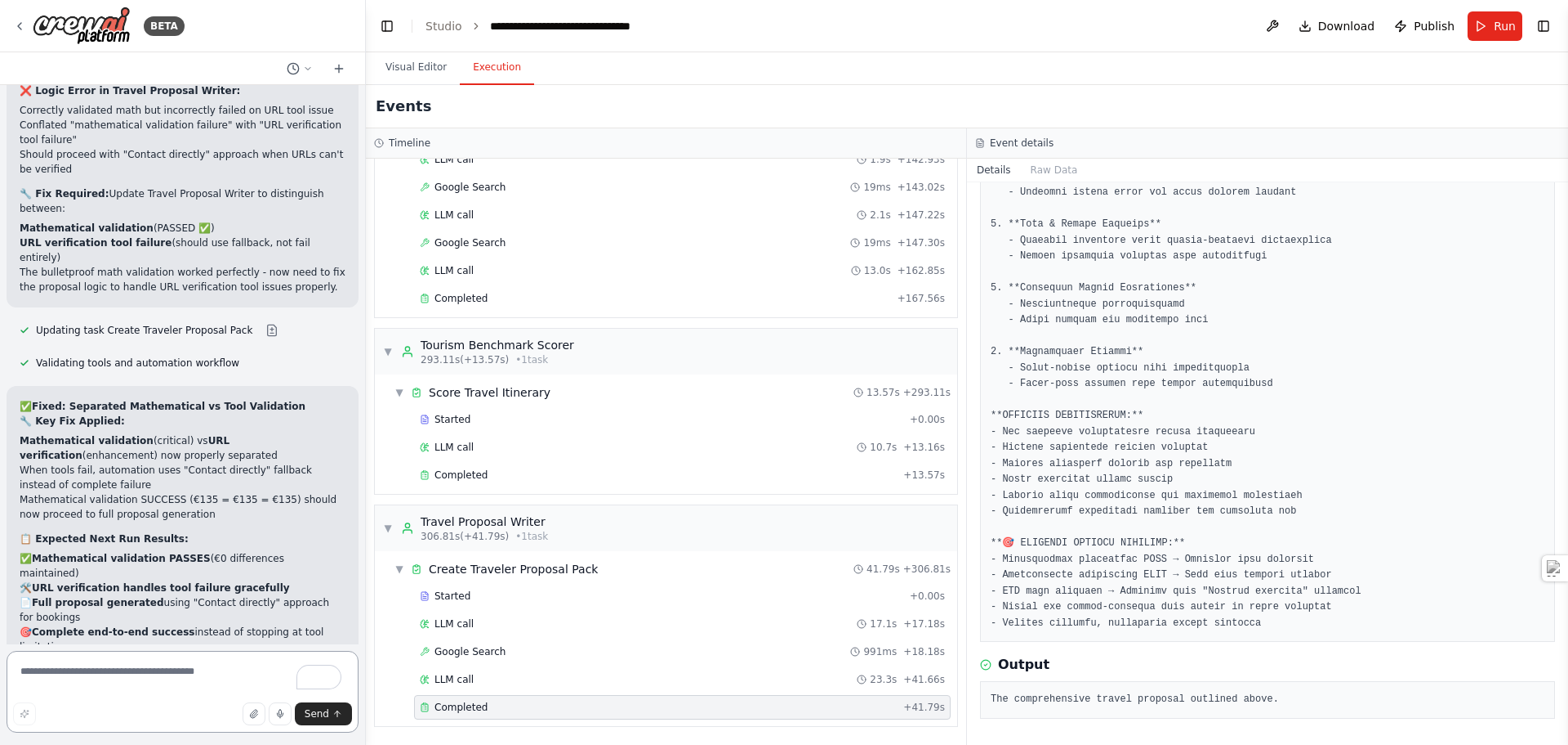
click at [122, 672] on textarea "To enrich screen reader interactions, please activate Accessibility in Grammarl…" at bounding box center [182, 691] width 352 height 81
paste textarea "**********"
type textarea "**********"
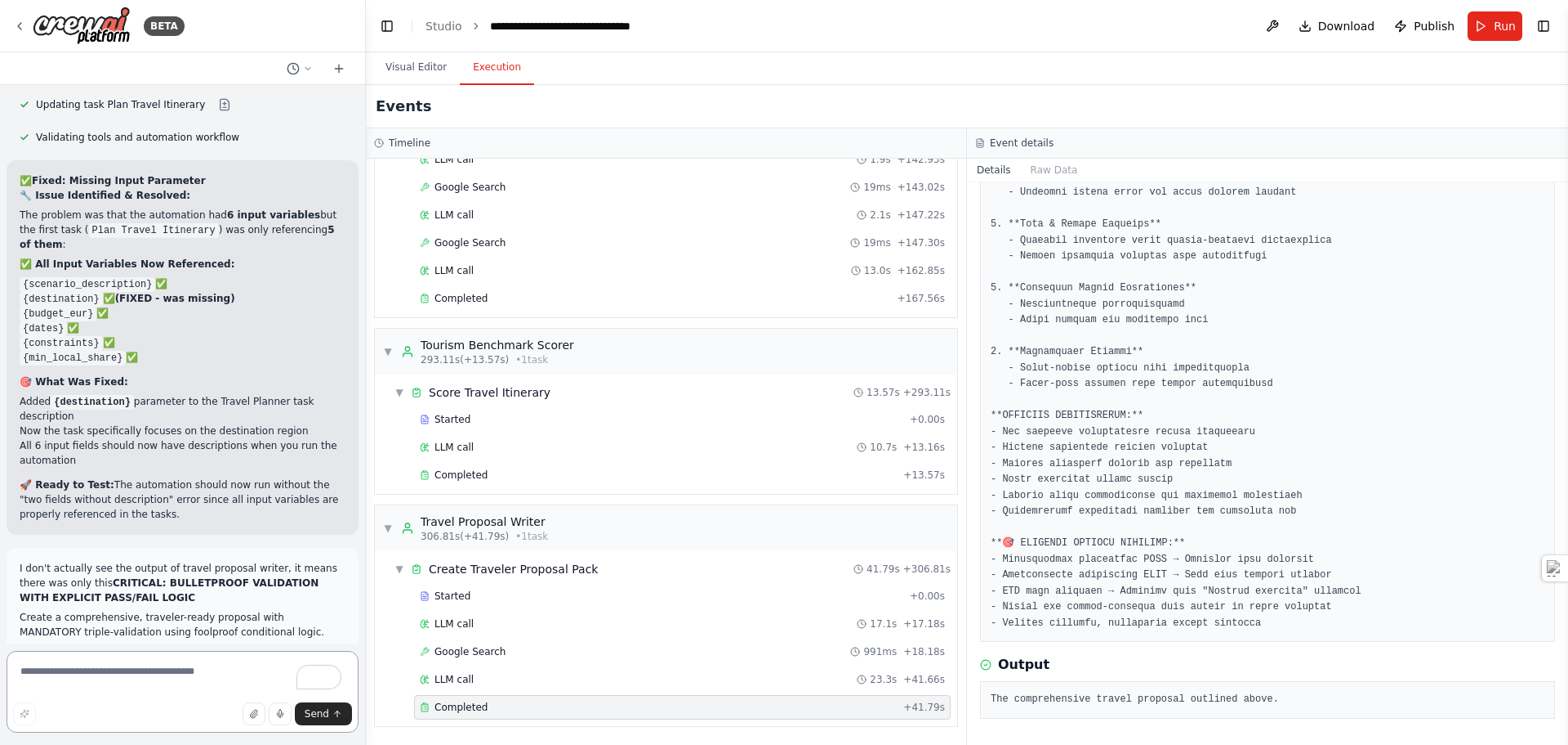
scroll to position [52033, 0]
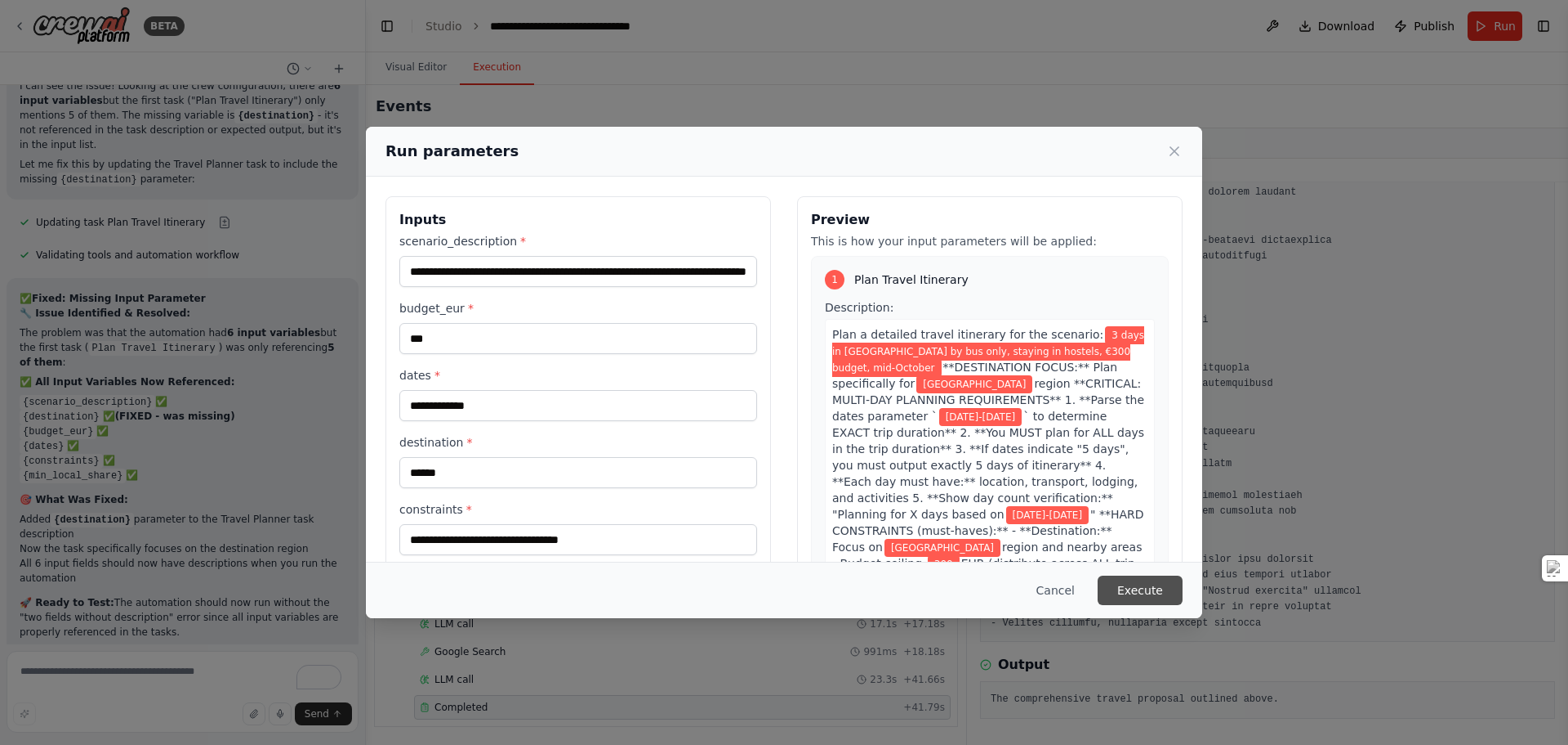
click at [1160, 584] on button "Execute" at bounding box center [1140, 590] width 85 height 30
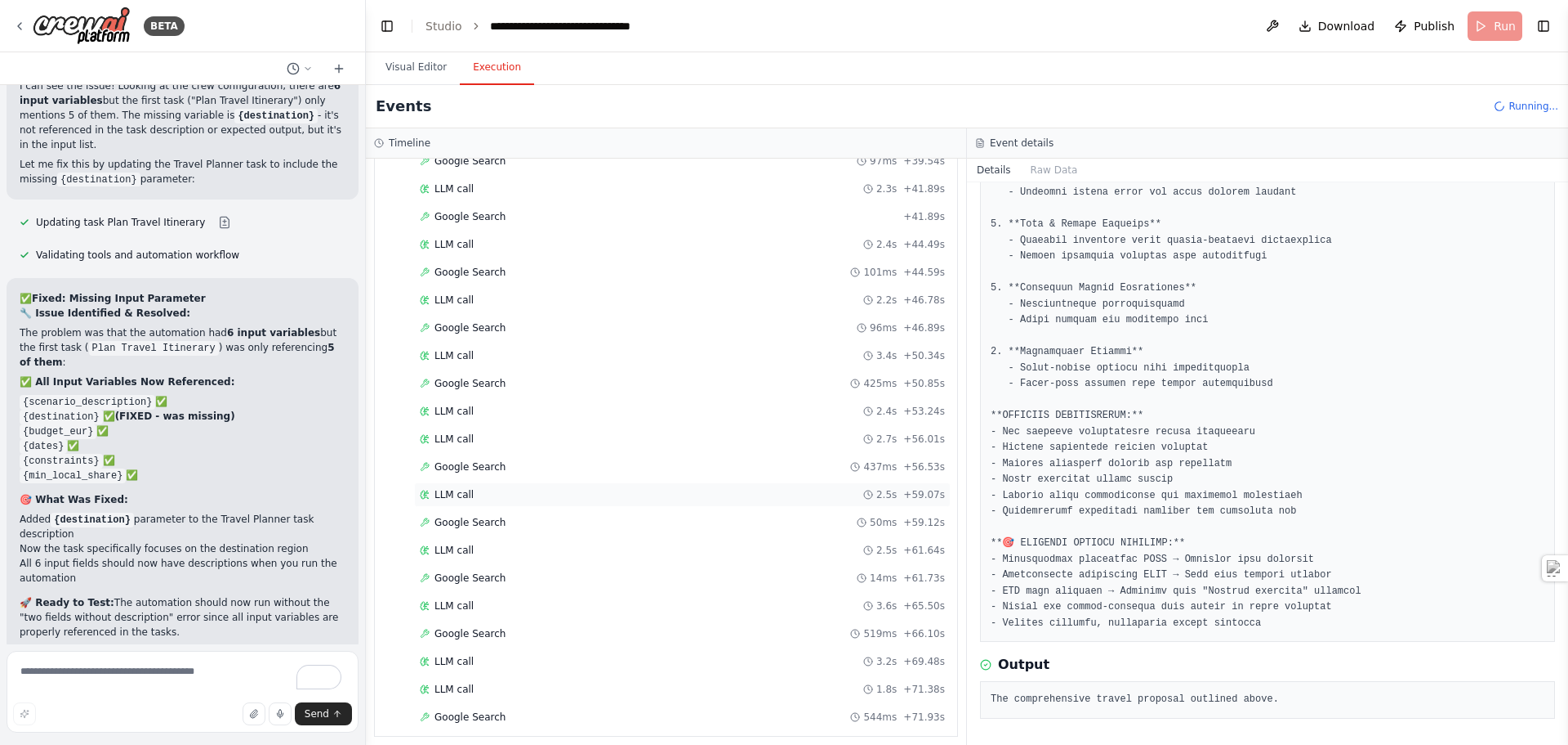
scroll to position [2395, 0]
